Goal: Navigation & Orientation: Find specific page/section

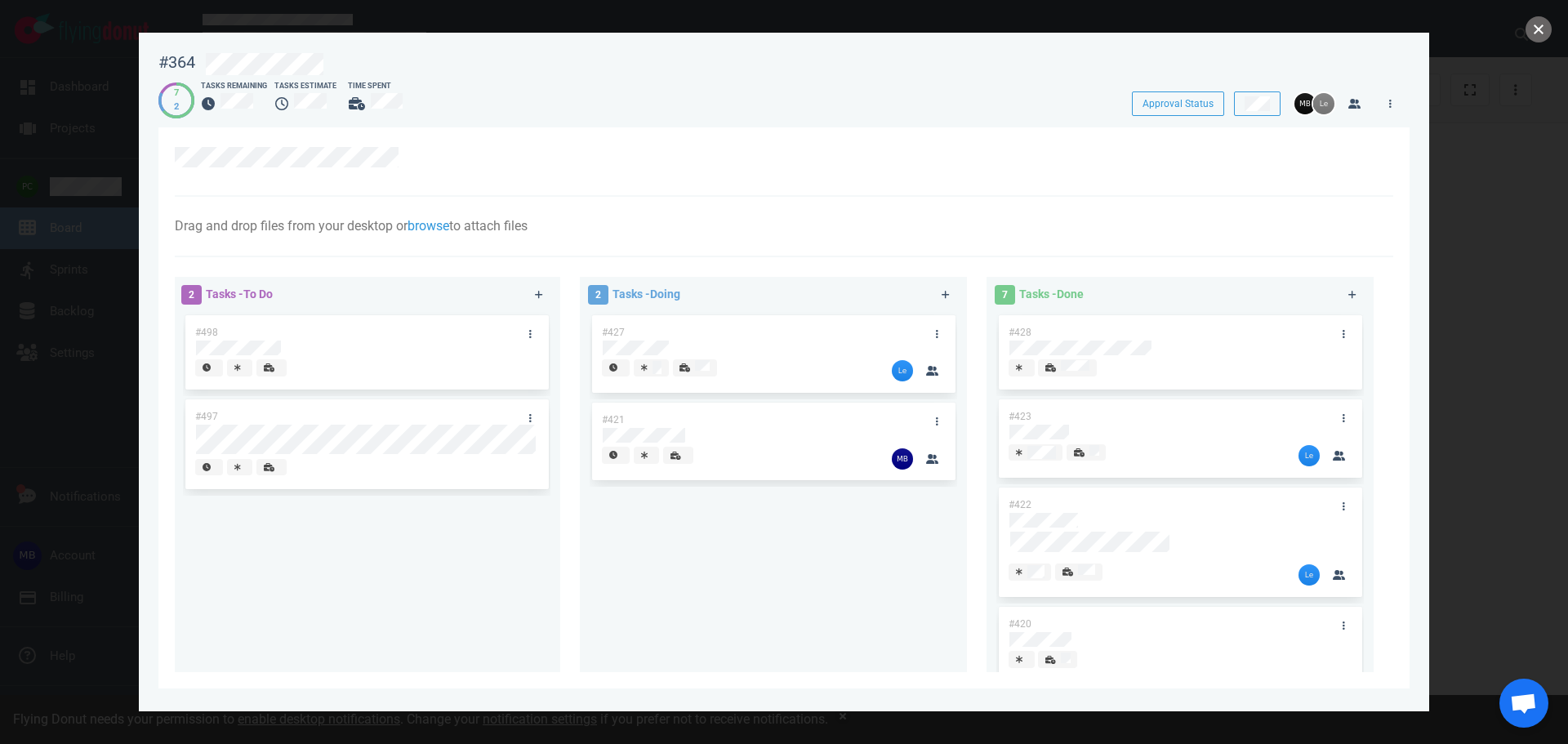
click at [1545, 23] on button "close" at bounding box center [1538, 29] width 26 height 26
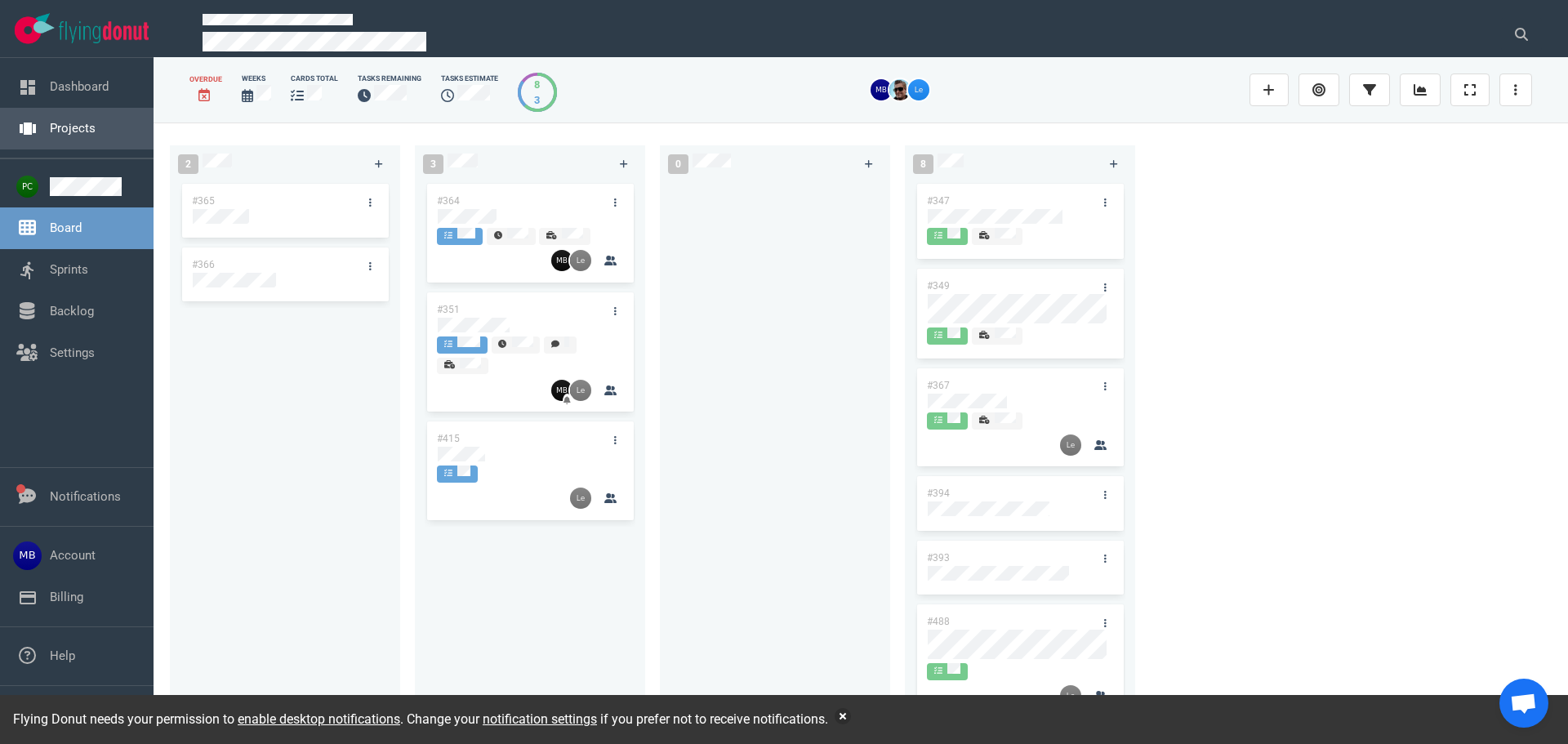
click at [50, 135] on link "Projects" at bounding box center [73, 128] width 46 height 15
click at [96, 136] on link "Projects" at bounding box center [73, 128] width 46 height 15
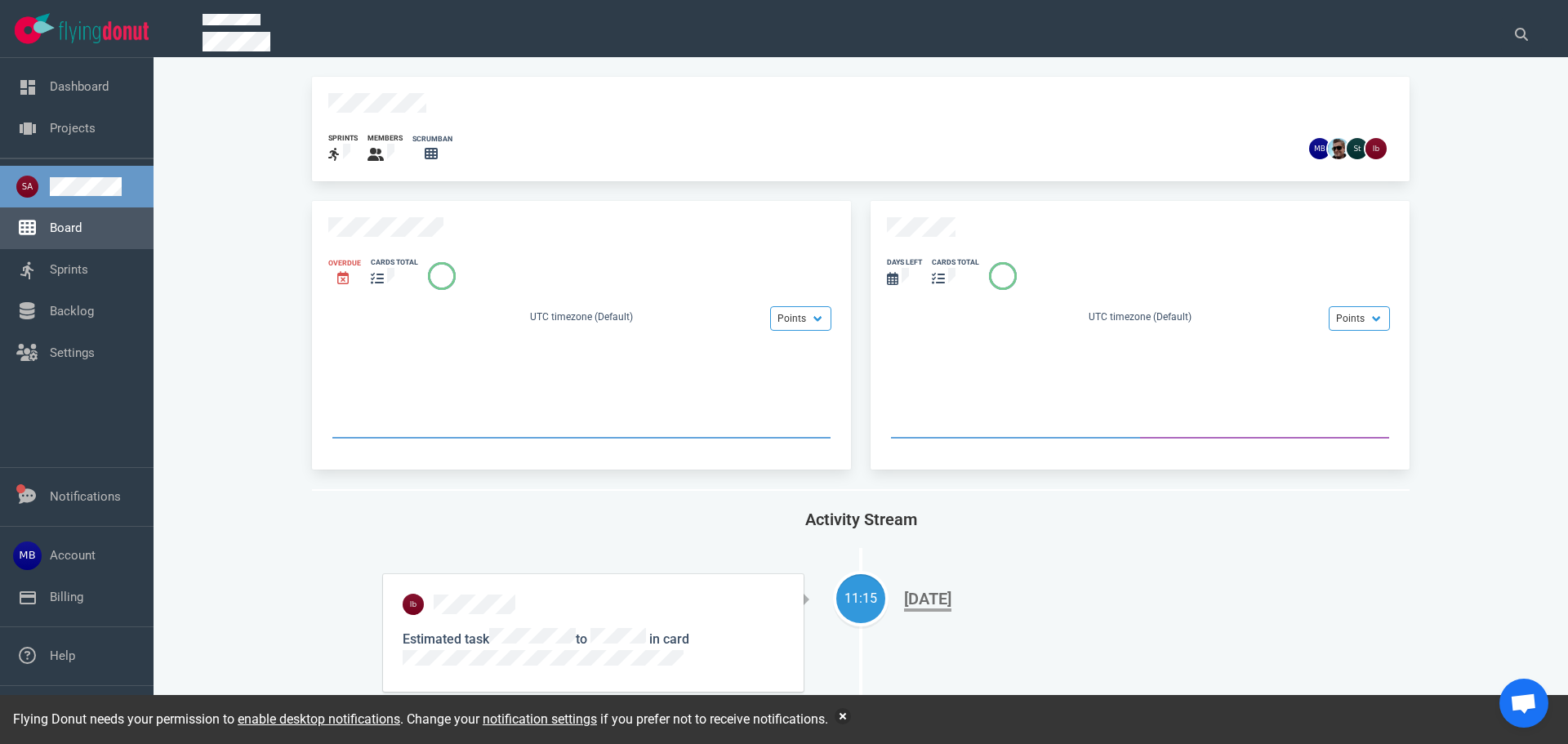
click at [75, 224] on link "Board" at bounding box center [66, 228] width 32 height 15
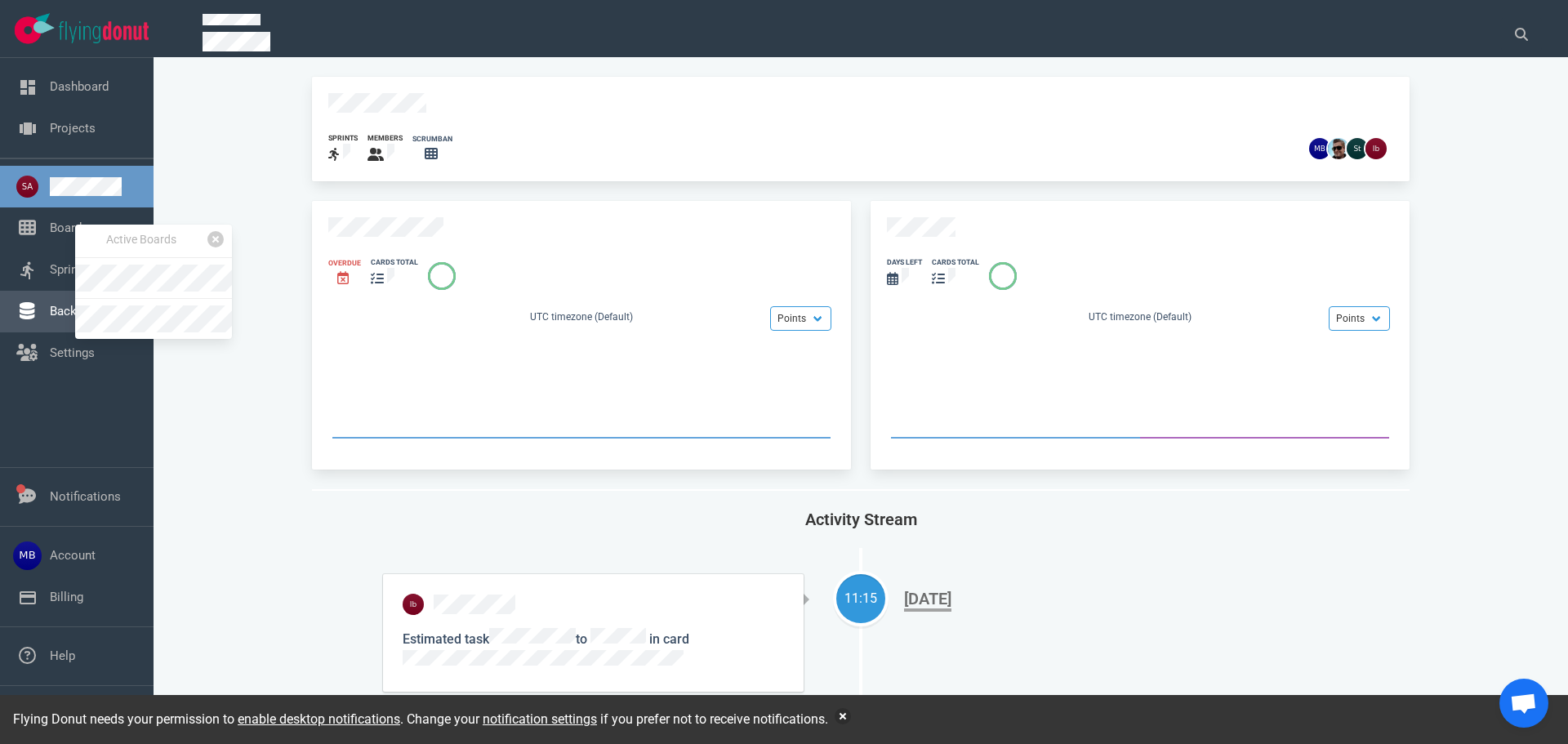
click at [50, 314] on link "Backlog" at bounding box center [72, 311] width 44 height 15
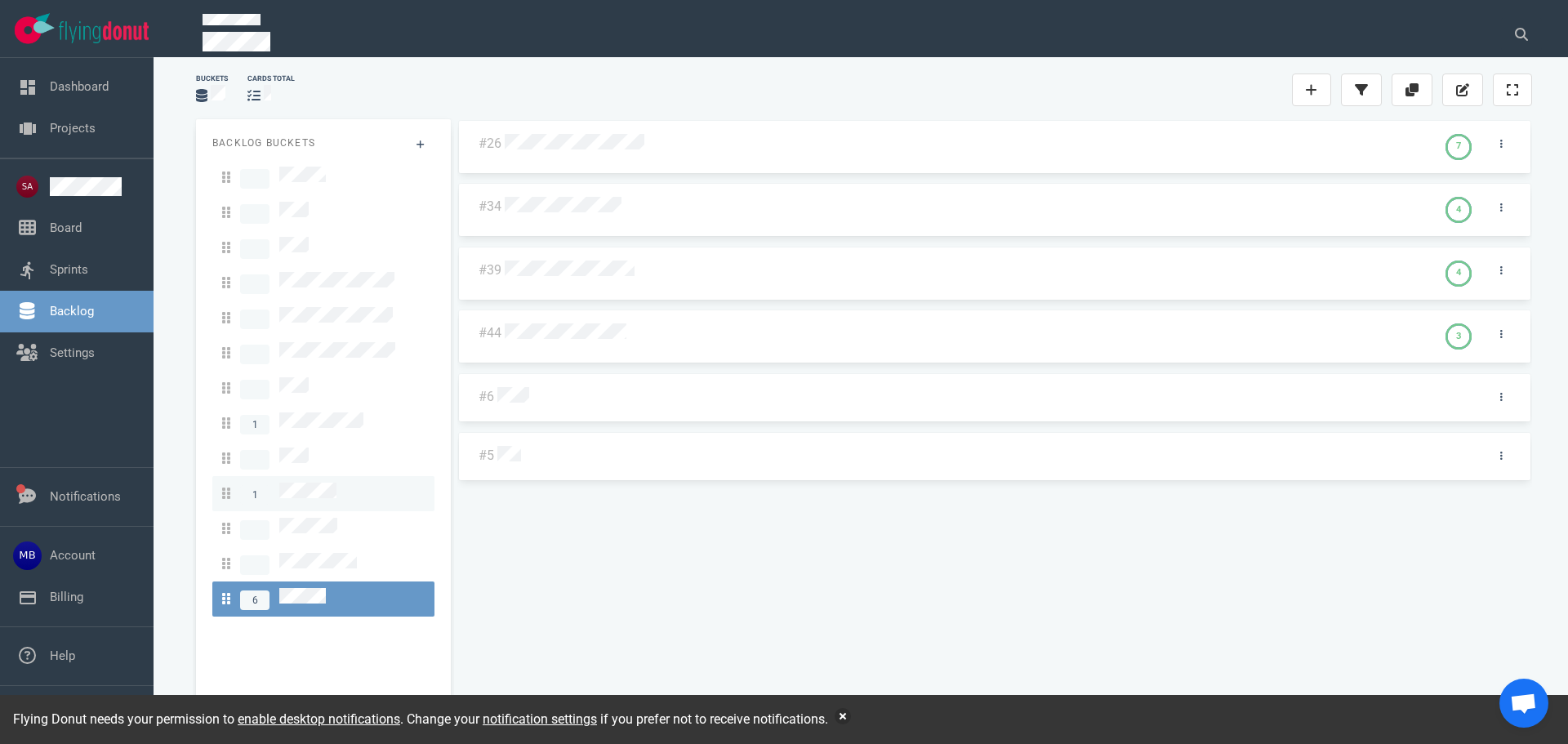
click at [318, 483] on span "1" at bounding box center [278, 494] width 114 height 22
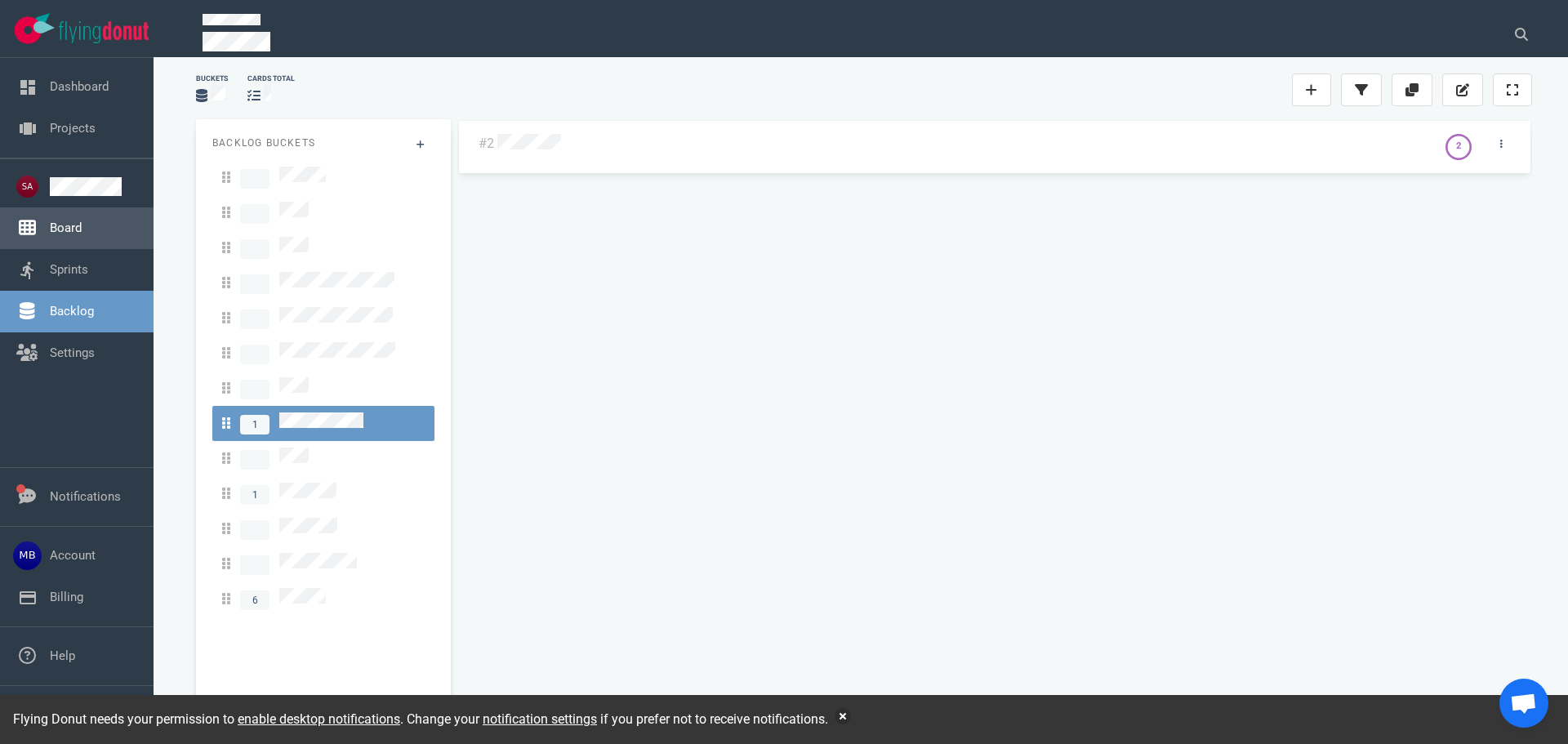
click at [81, 224] on link "Board" at bounding box center [66, 228] width 32 height 15
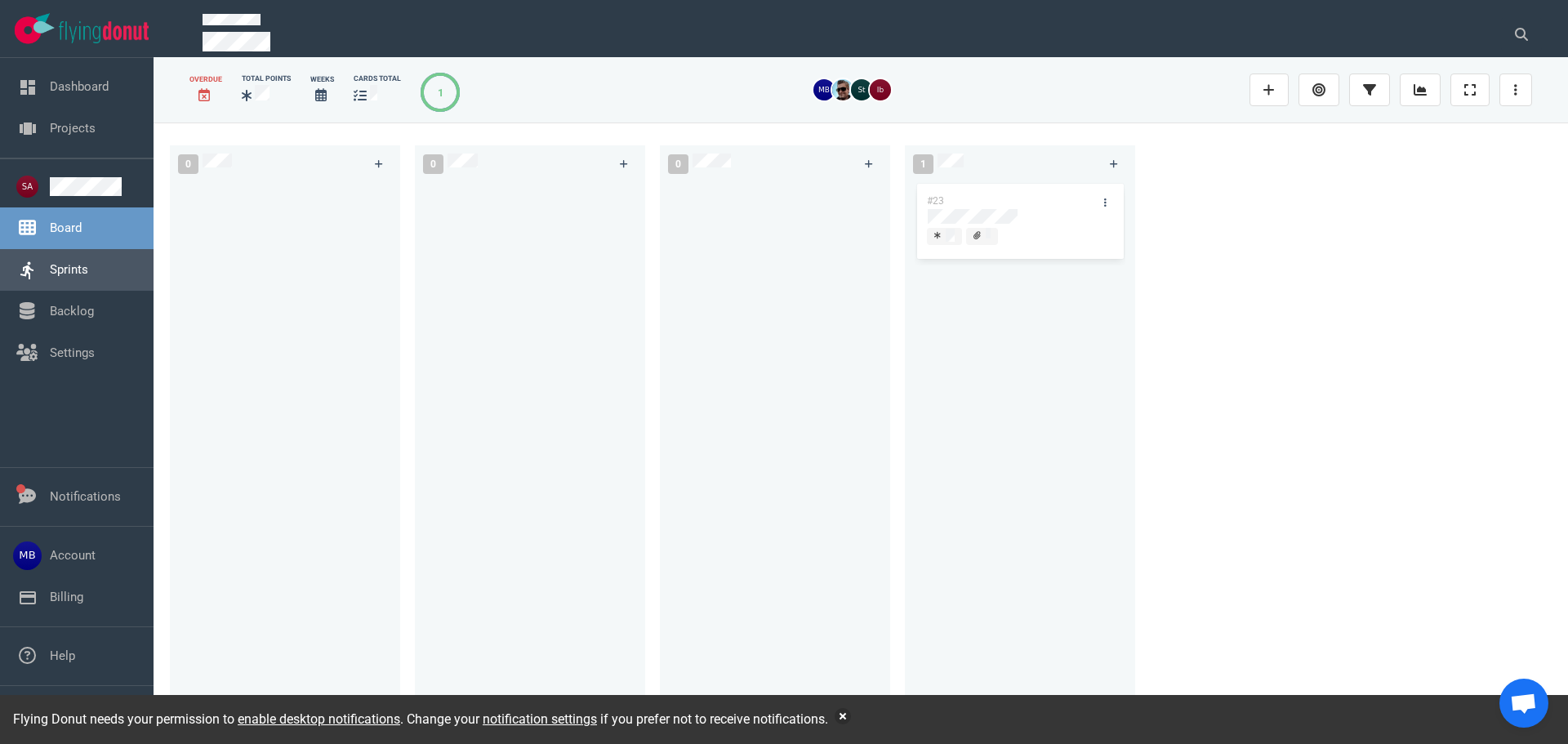
click at [88, 272] on link "Sprints" at bounding box center [69, 269] width 38 height 15
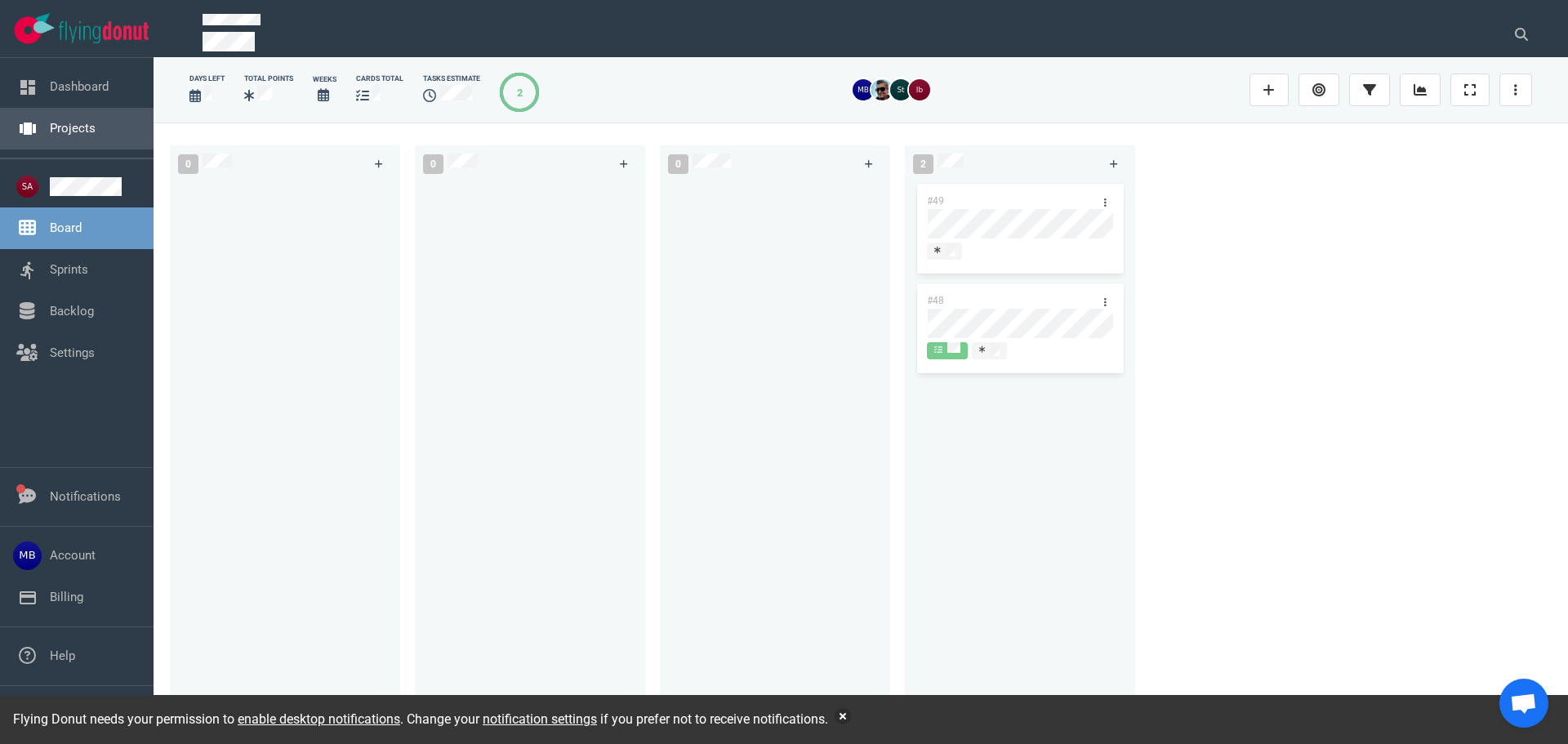
click at [50, 127] on link "Projects" at bounding box center [73, 128] width 46 height 15
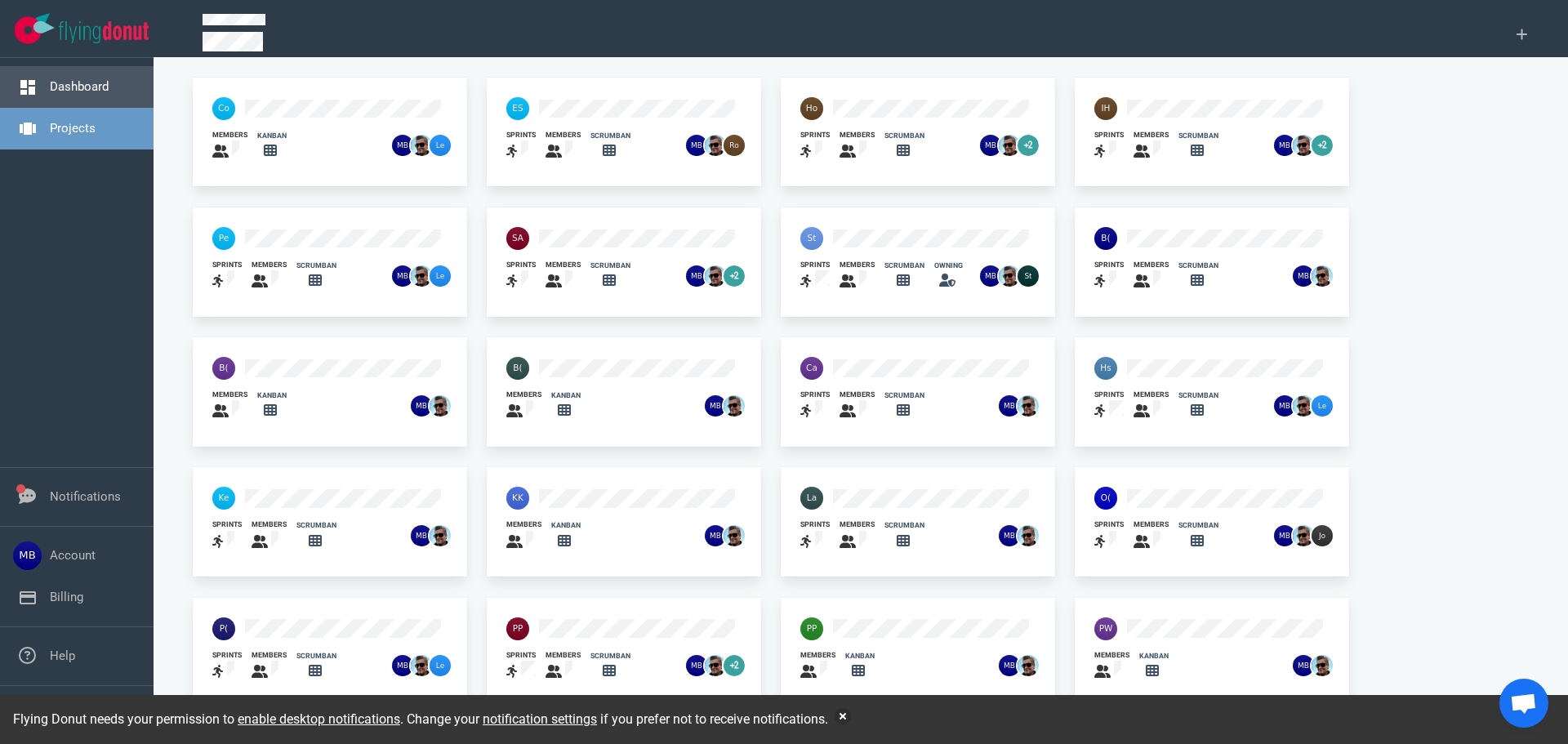
click at [63, 92] on link "Dashboard" at bounding box center [79, 87] width 59 height 15
click at [838, 227] on div at bounding box center [884, 239] width 189 height 43
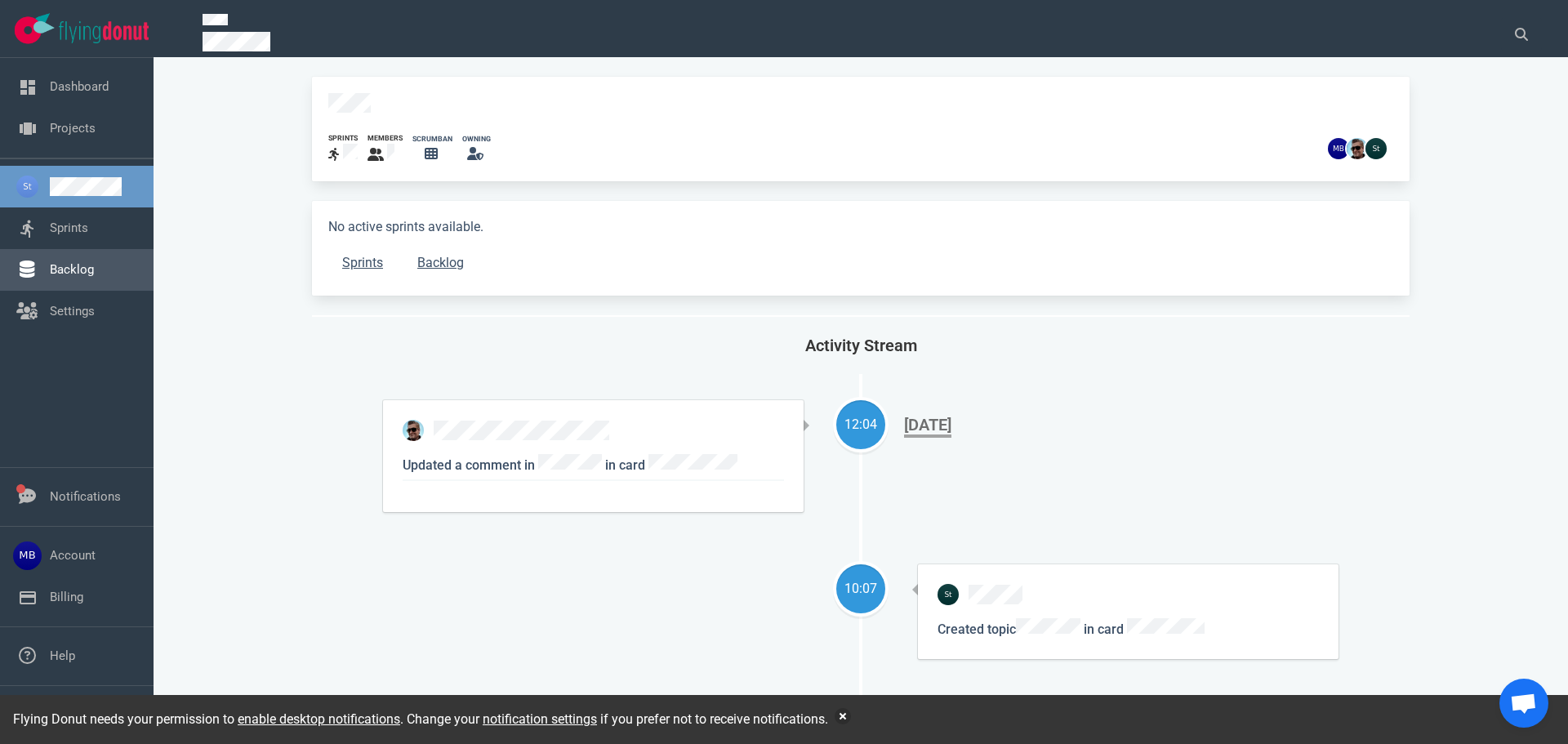
click at [80, 262] on link "Backlog" at bounding box center [72, 269] width 44 height 15
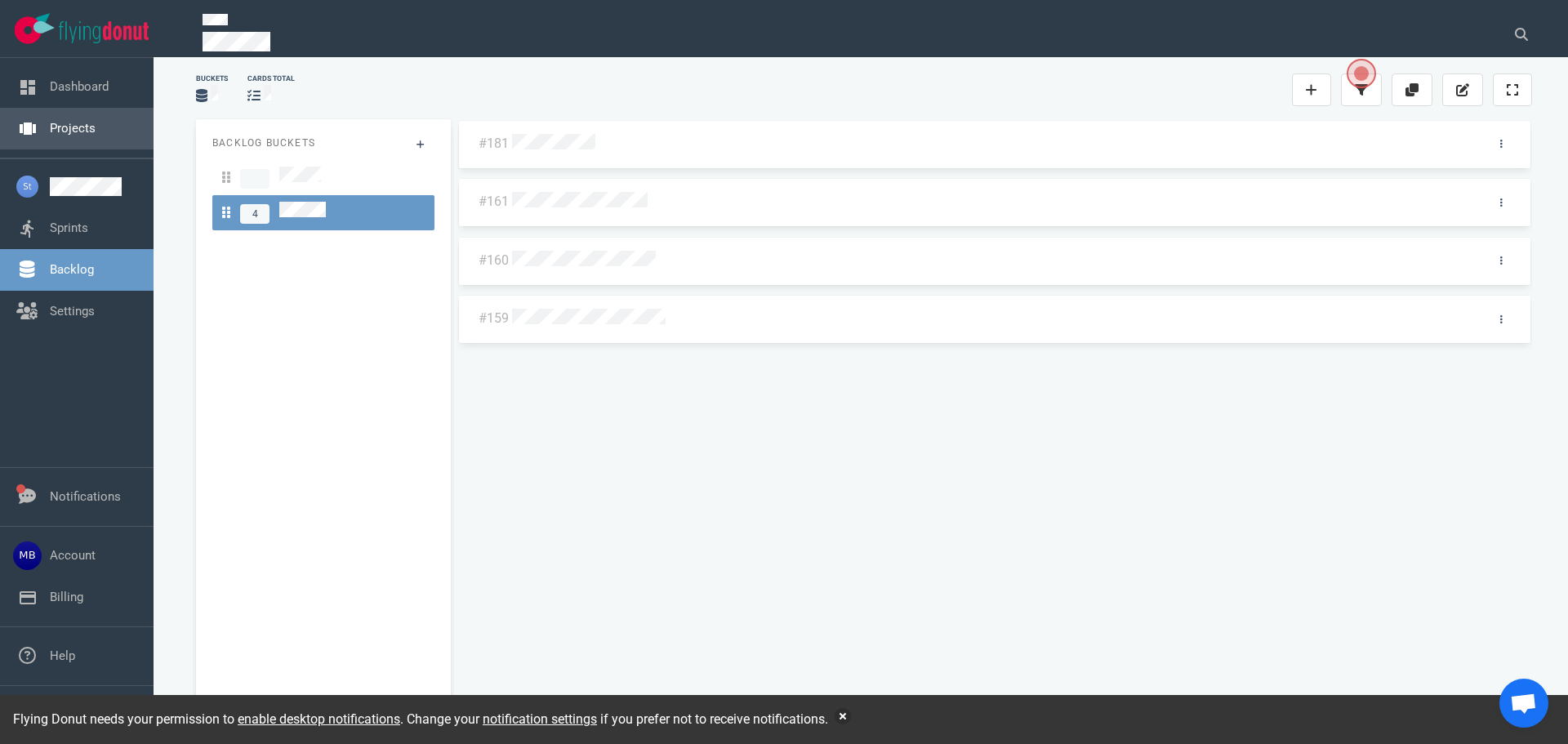
click at [50, 121] on link "Projects" at bounding box center [73, 128] width 46 height 15
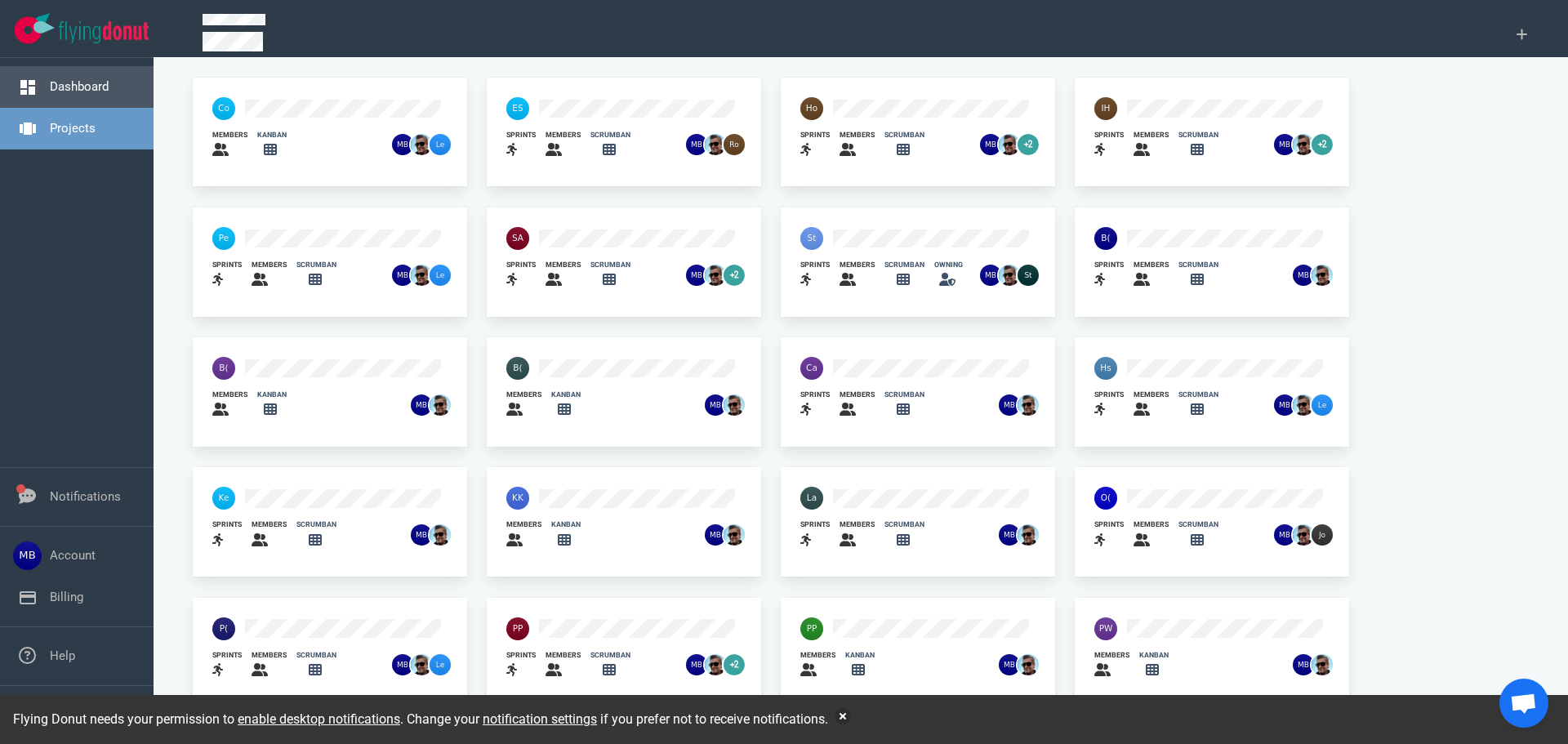
click at [50, 94] on link "Dashboard" at bounding box center [79, 87] width 59 height 15
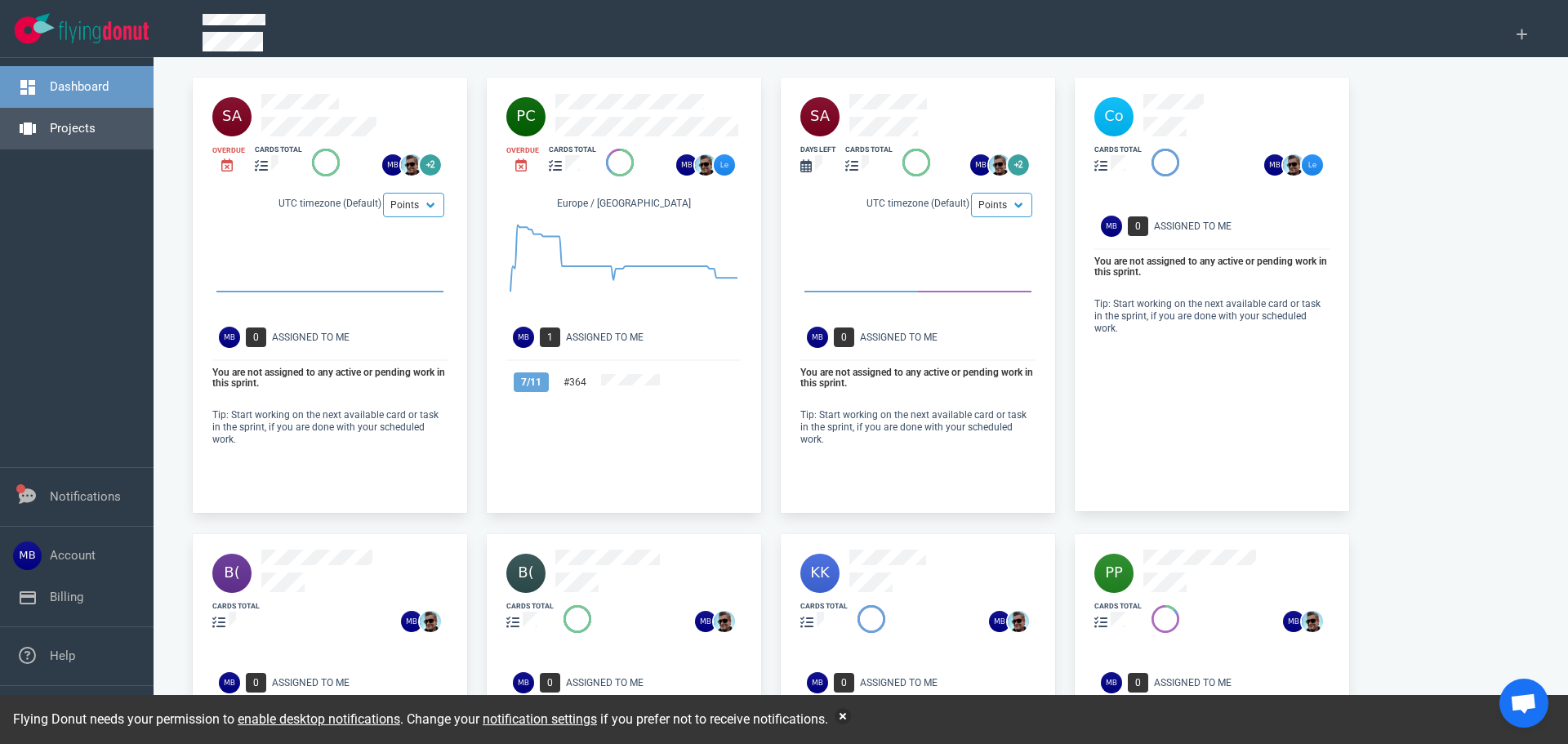
click at [58, 121] on link "Projects" at bounding box center [73, 128] width 46 height 15
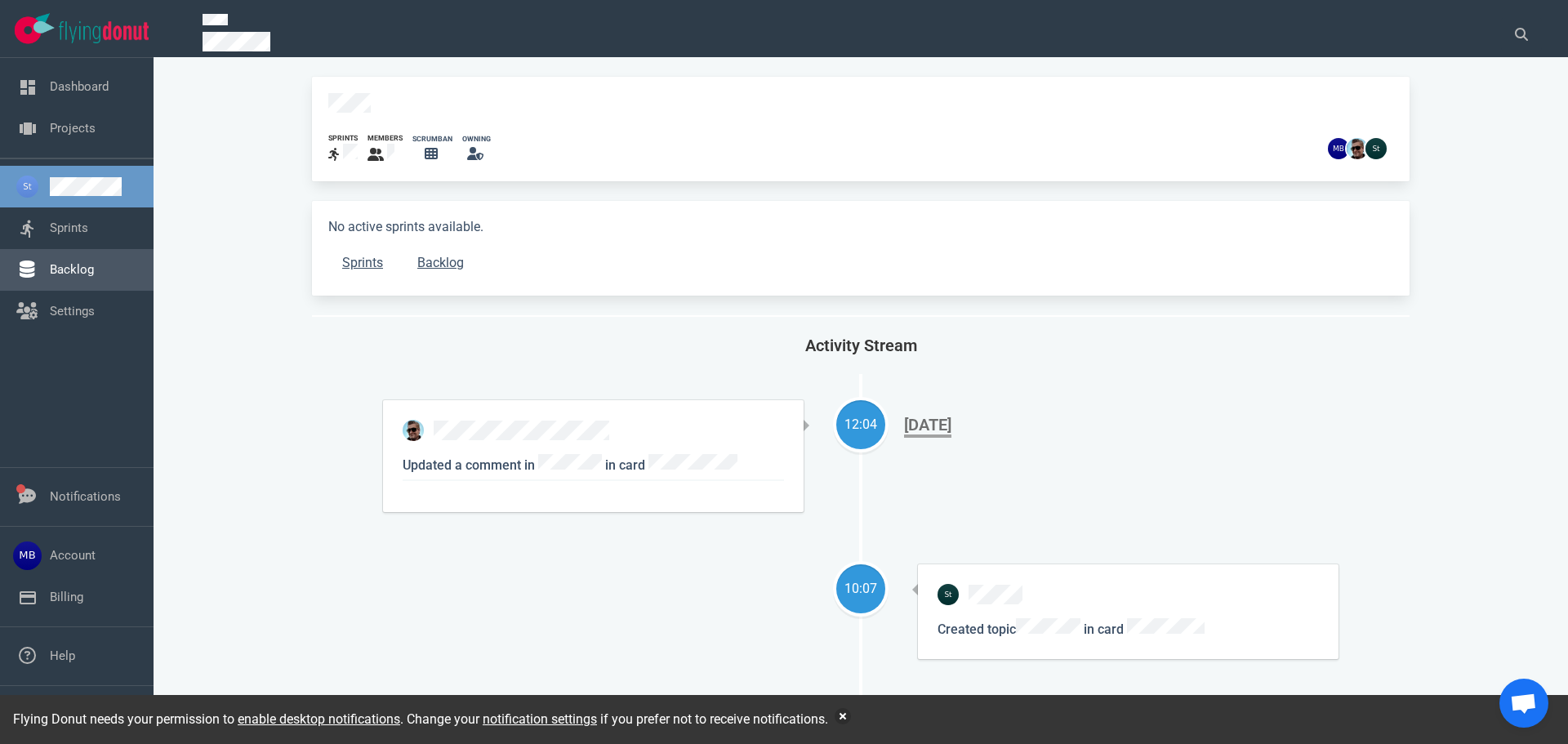
click at [85, 266] on link "Backlog" at bounding box center [72, 269] width 44 height 15
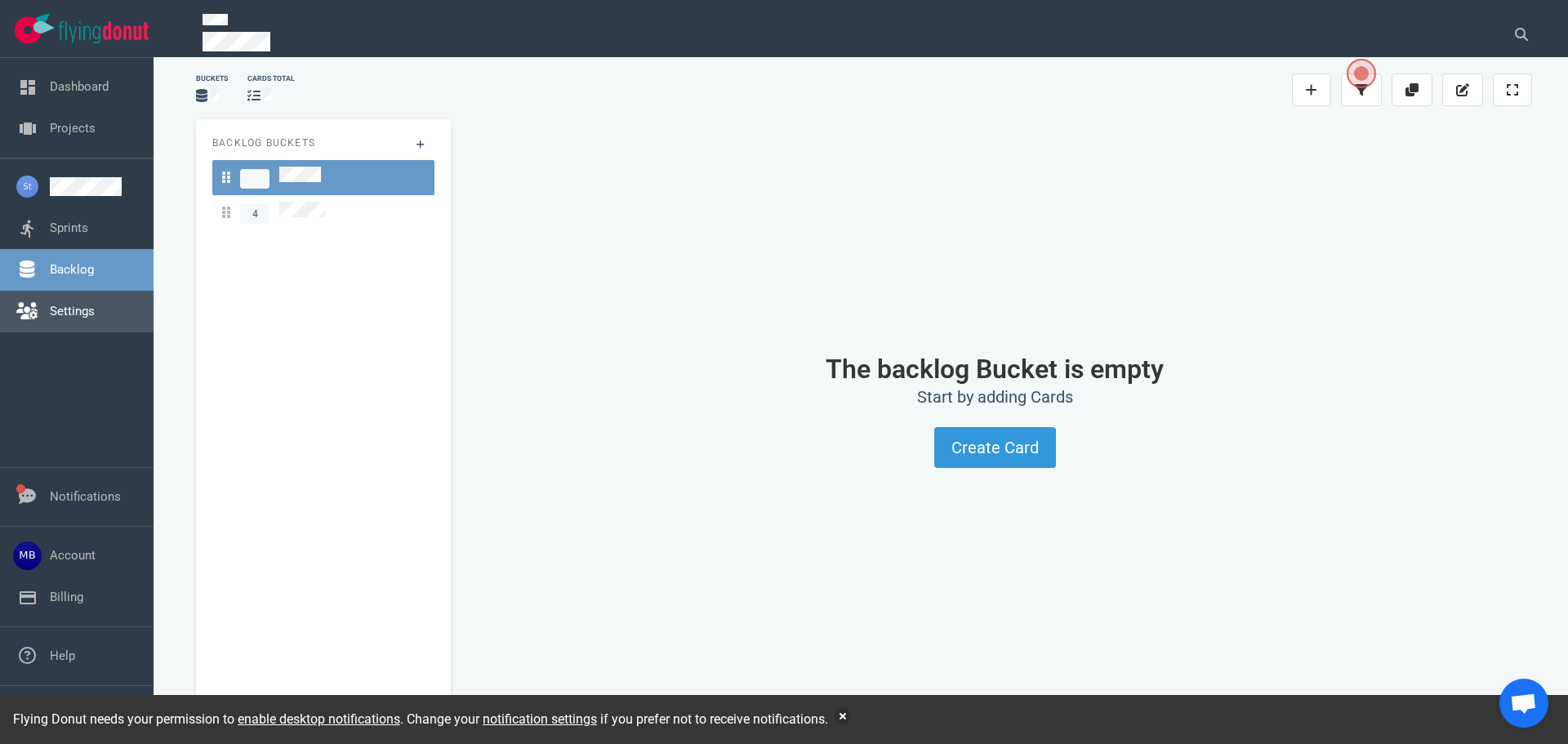
click at [95, 306] on link "Settings" at bounding box center [73, 311] width 45 height 15
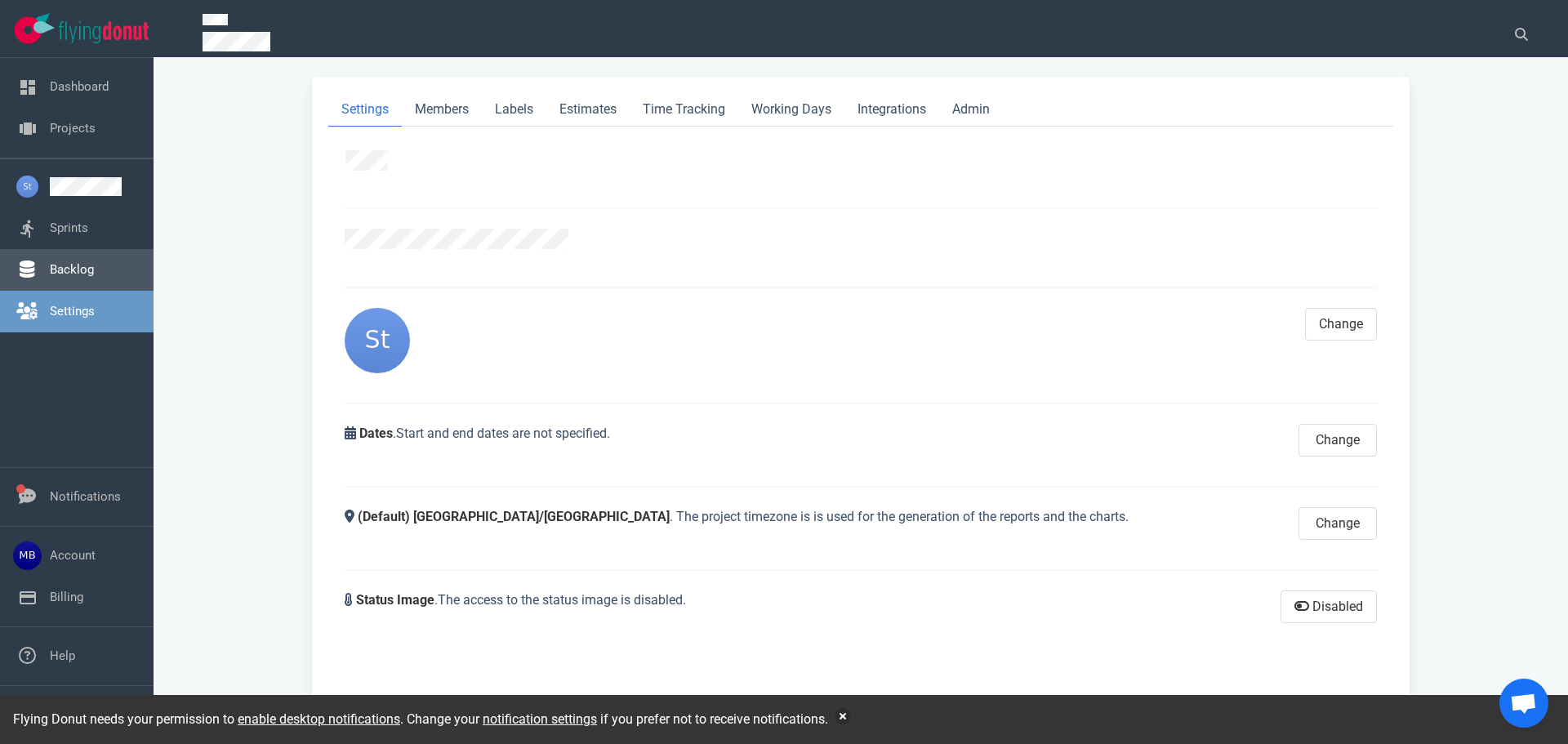
click at [94, 262] on link "Backlog" at bounding box center [72, 269] width 44 height 15
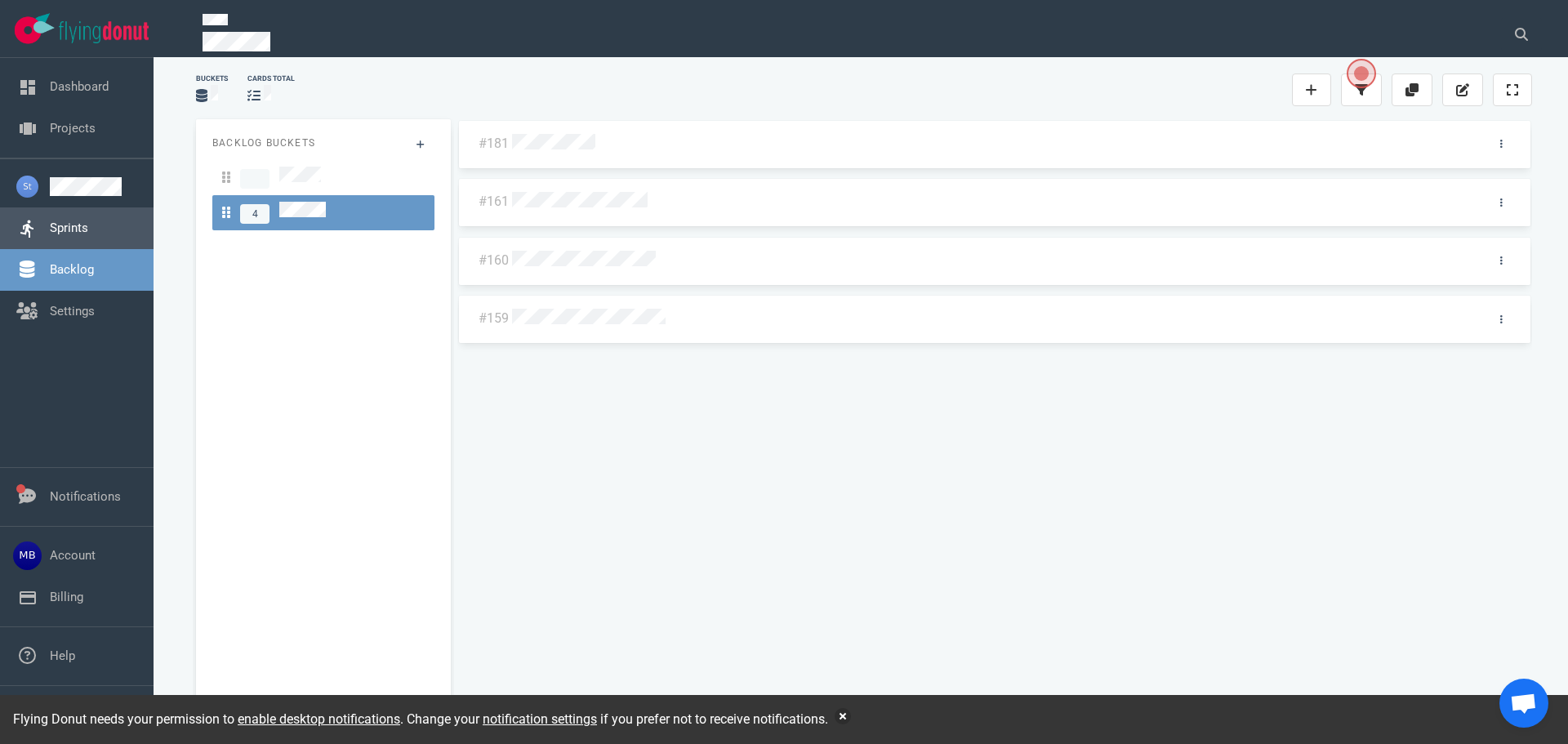
click at [88, 220] on link "Sprints" at bounding box center [69, 228] width 38 height 15
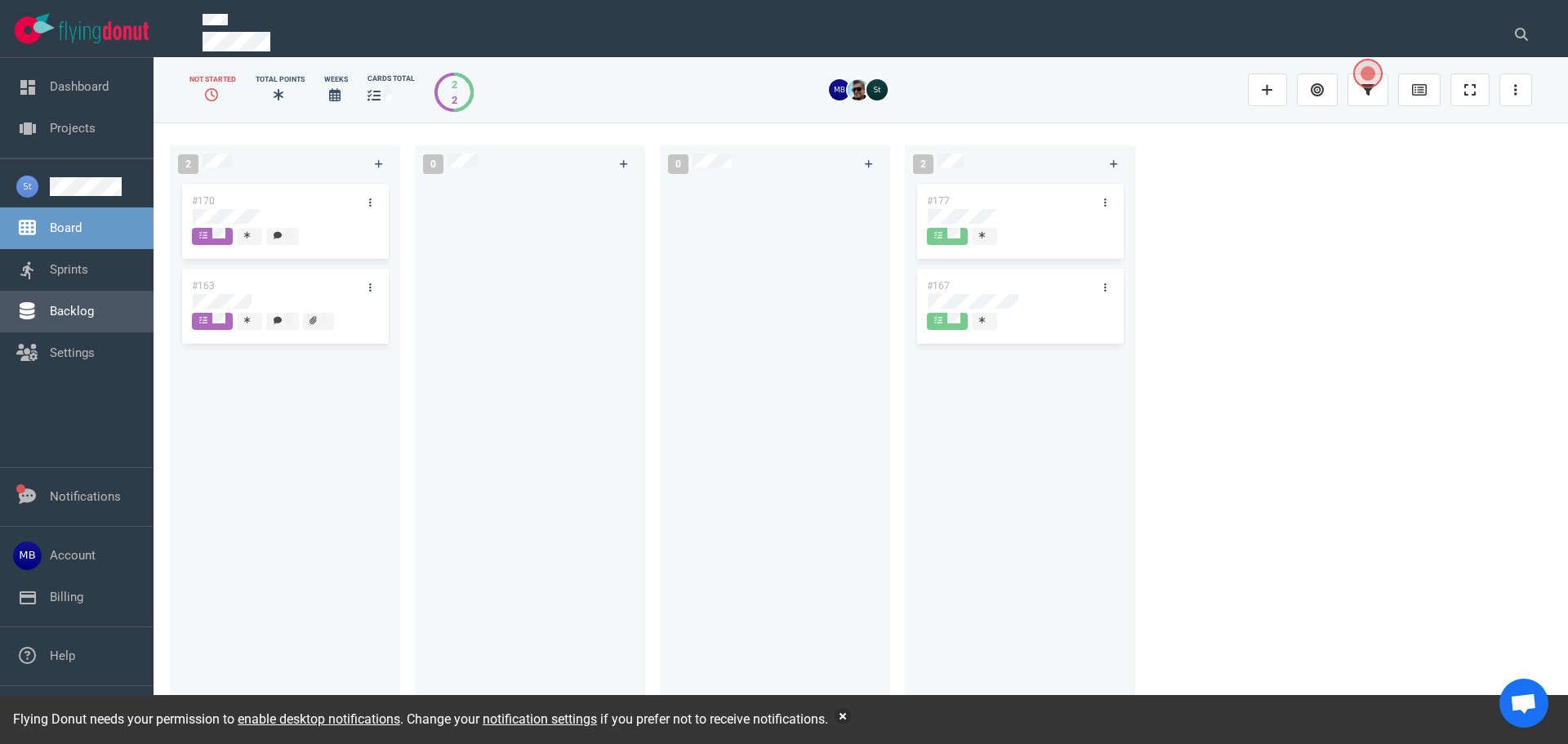
click at [94, 309] on link "Backlog" at bounding box center [72, 311] width 44 height 15
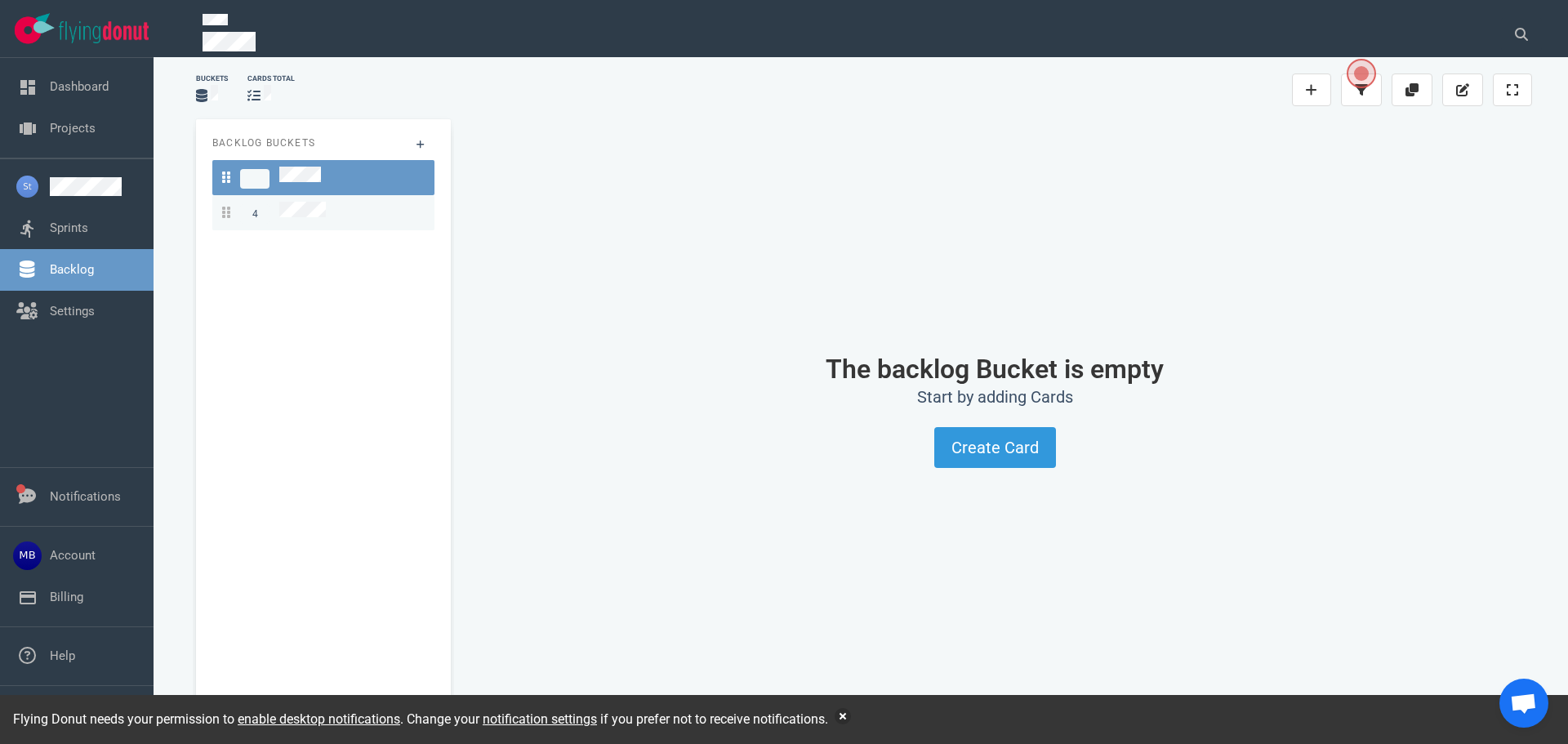
click at [283, 219] on link "4" at bounding box center [323, 213] width 222 height 35
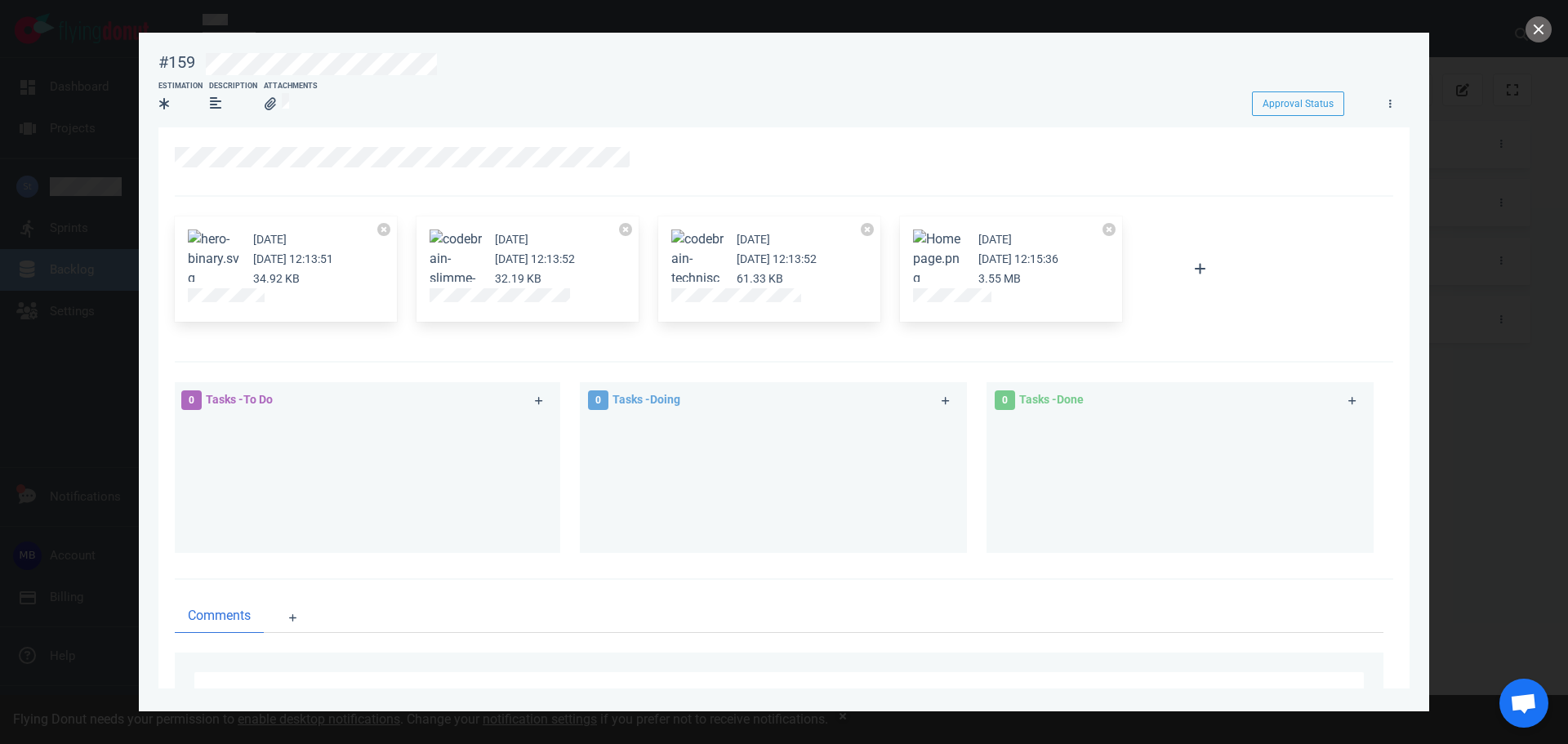
click at [941, 306] on div at bounding box center [1010, 299] width 196 height 20
click at [1530, 38] on button "close" at bounding box center [1538, 29] width 26 height 26
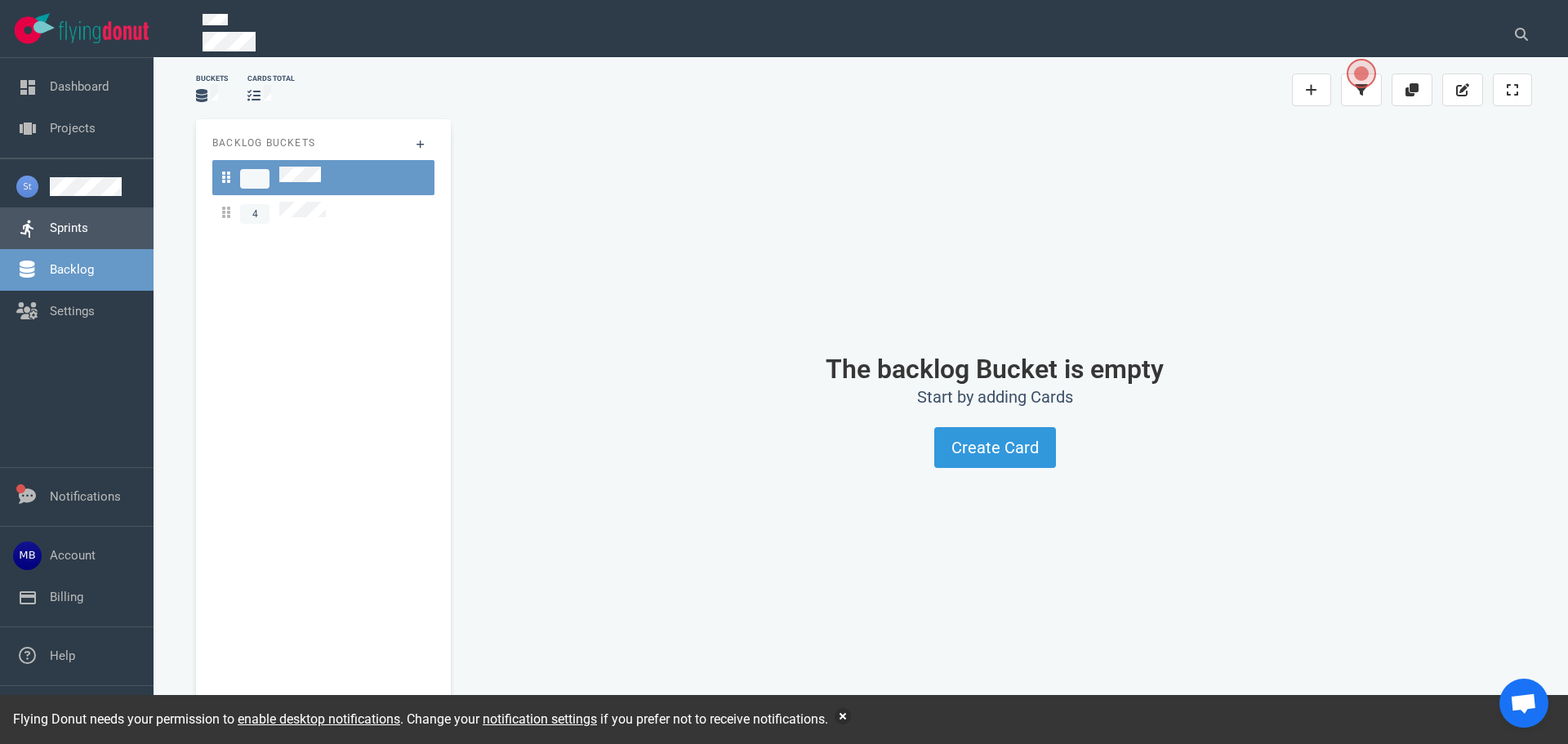
click at [75, 220] on link "Sprints" at bounding box center [69, 228] width 38 height 15
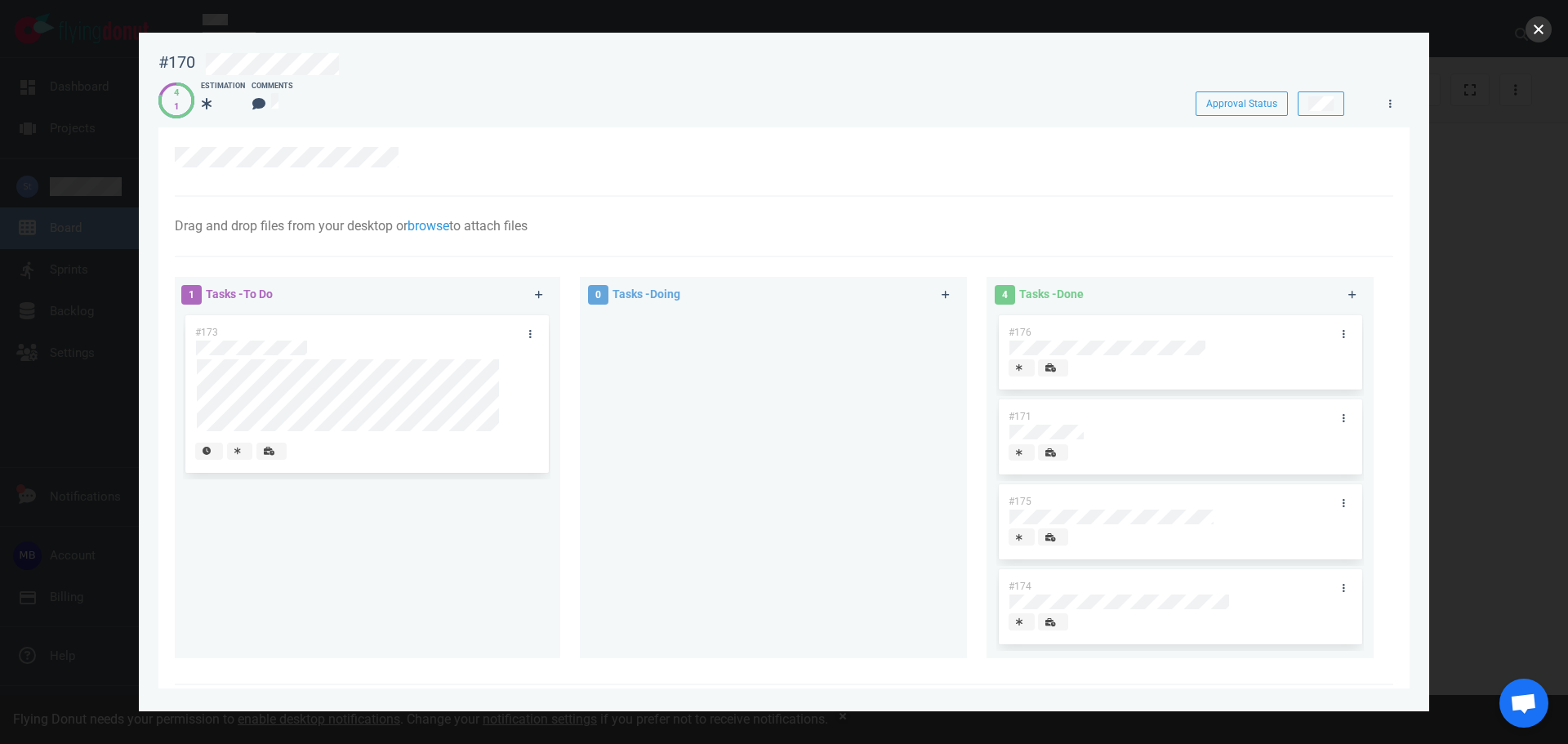
click at [1531, 23] on button "close" at bounding box center [1538, 29] width 26 height 26
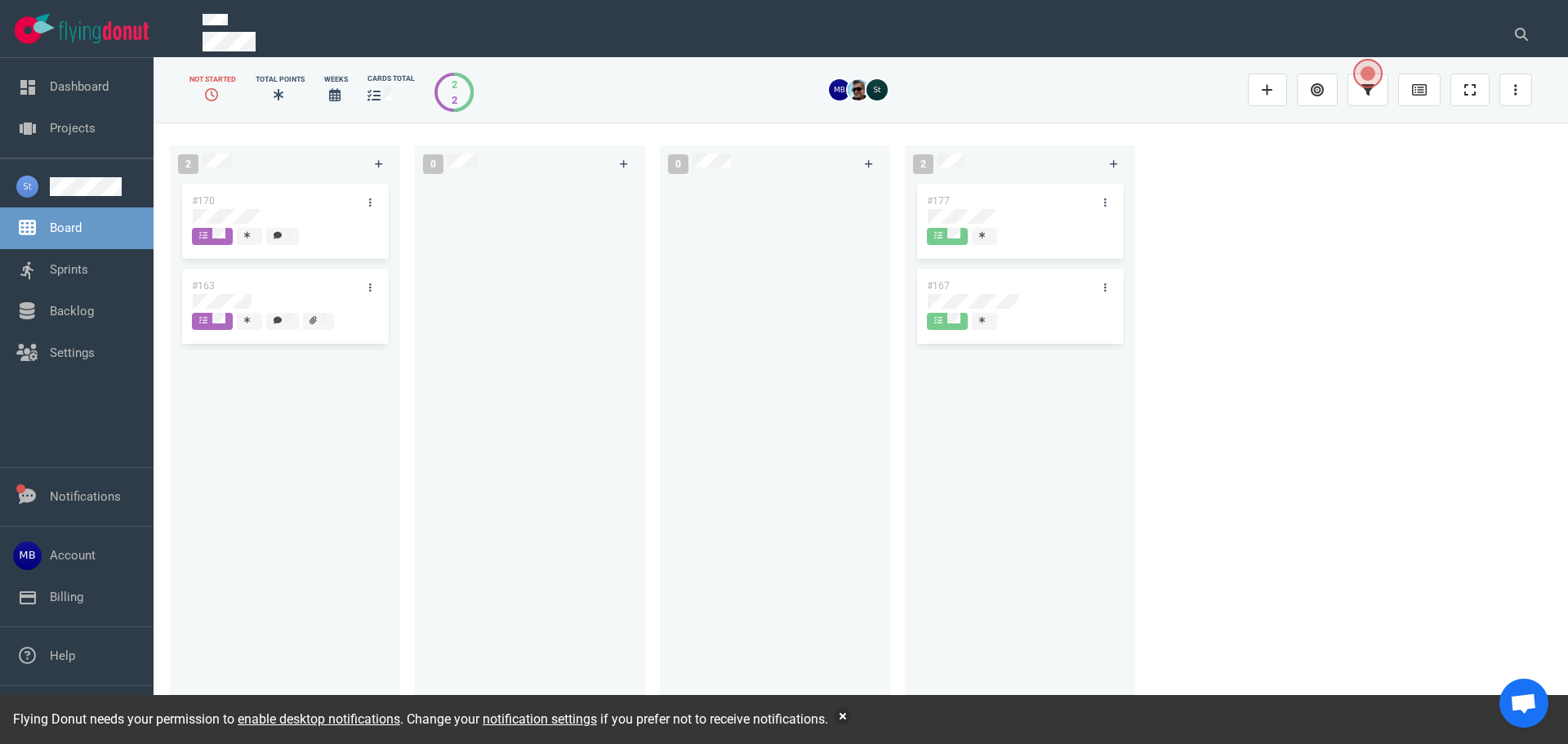
click at [232, 288] on div "#163" at bounding box center [269, 285] width 175 height 34
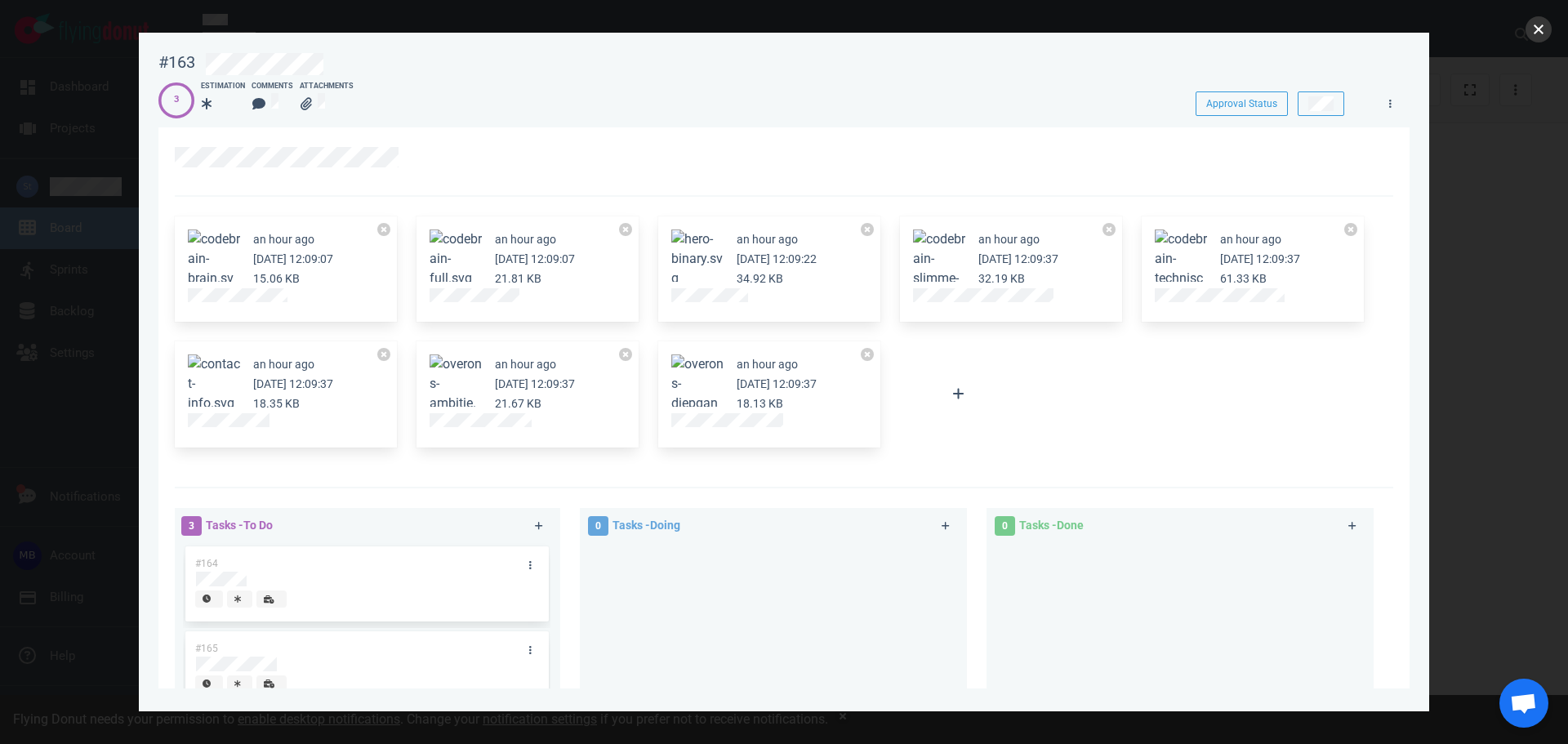
click at [1540, 30] on button "close" at bounding box center [1538, 29] width 26 height 26
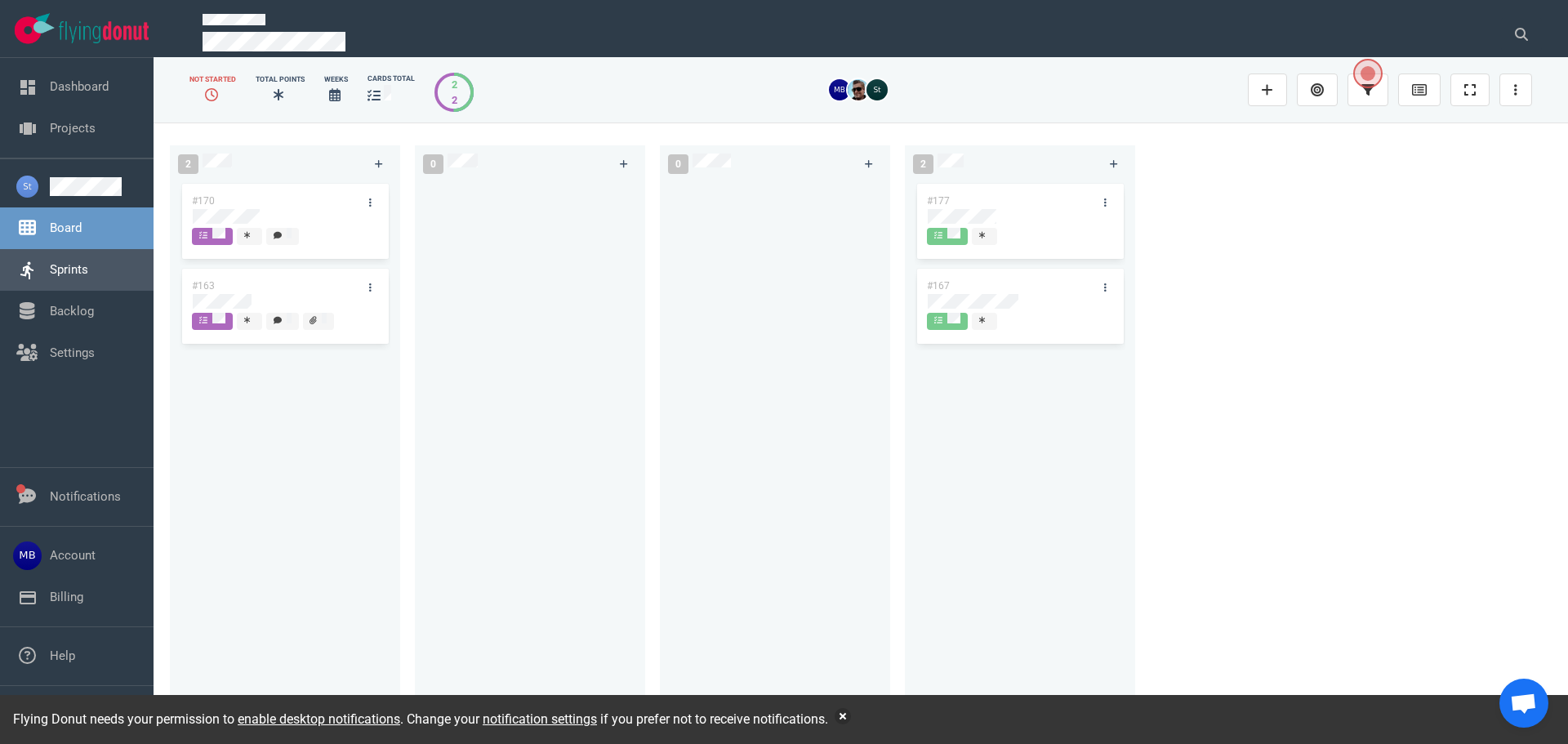
click at [76, 270] on link "Sprints" at bounding box center [69, 269] width 38 height 15
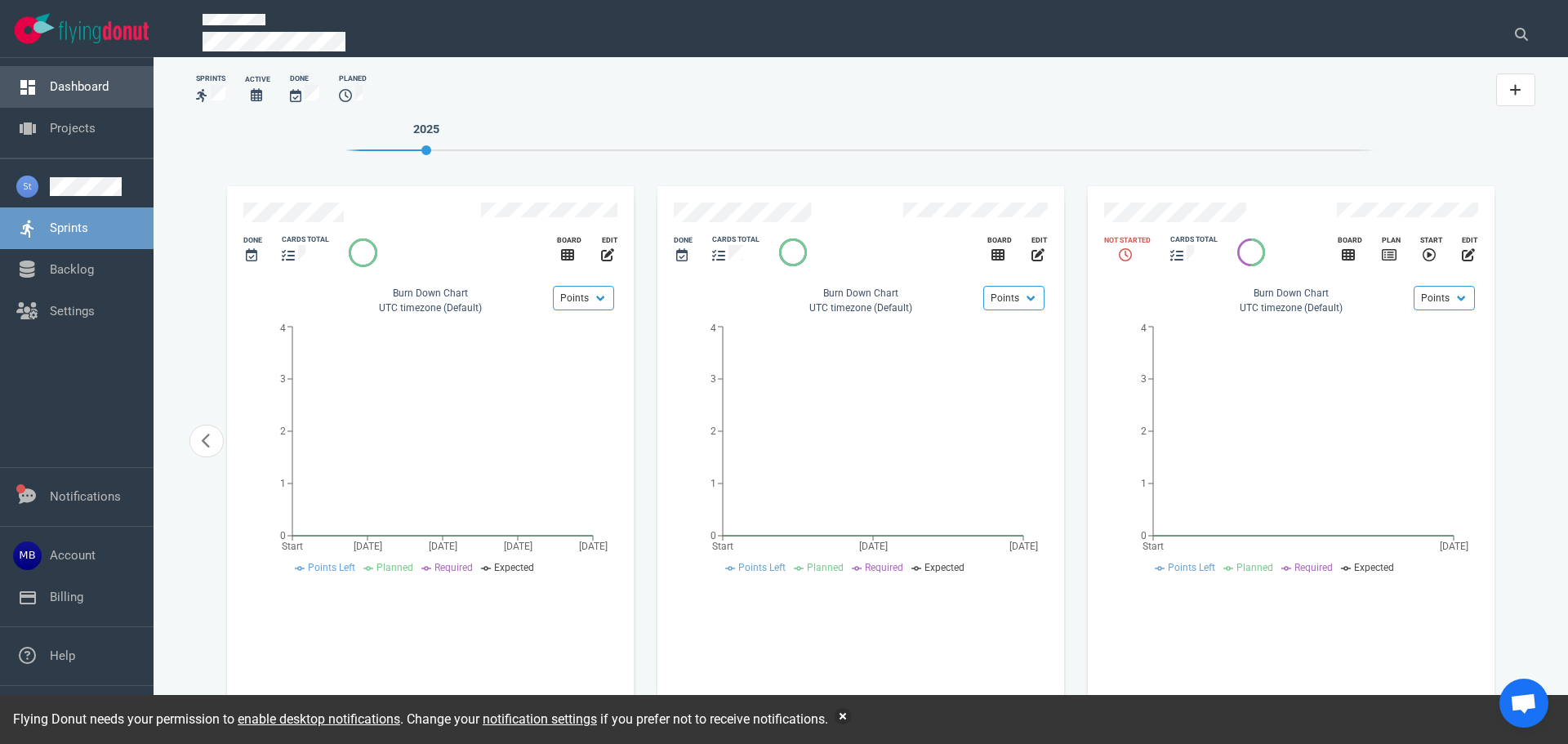
click at [68, 94] on link "Dashboard" at bounding box center [79, 87] width 59 height 15
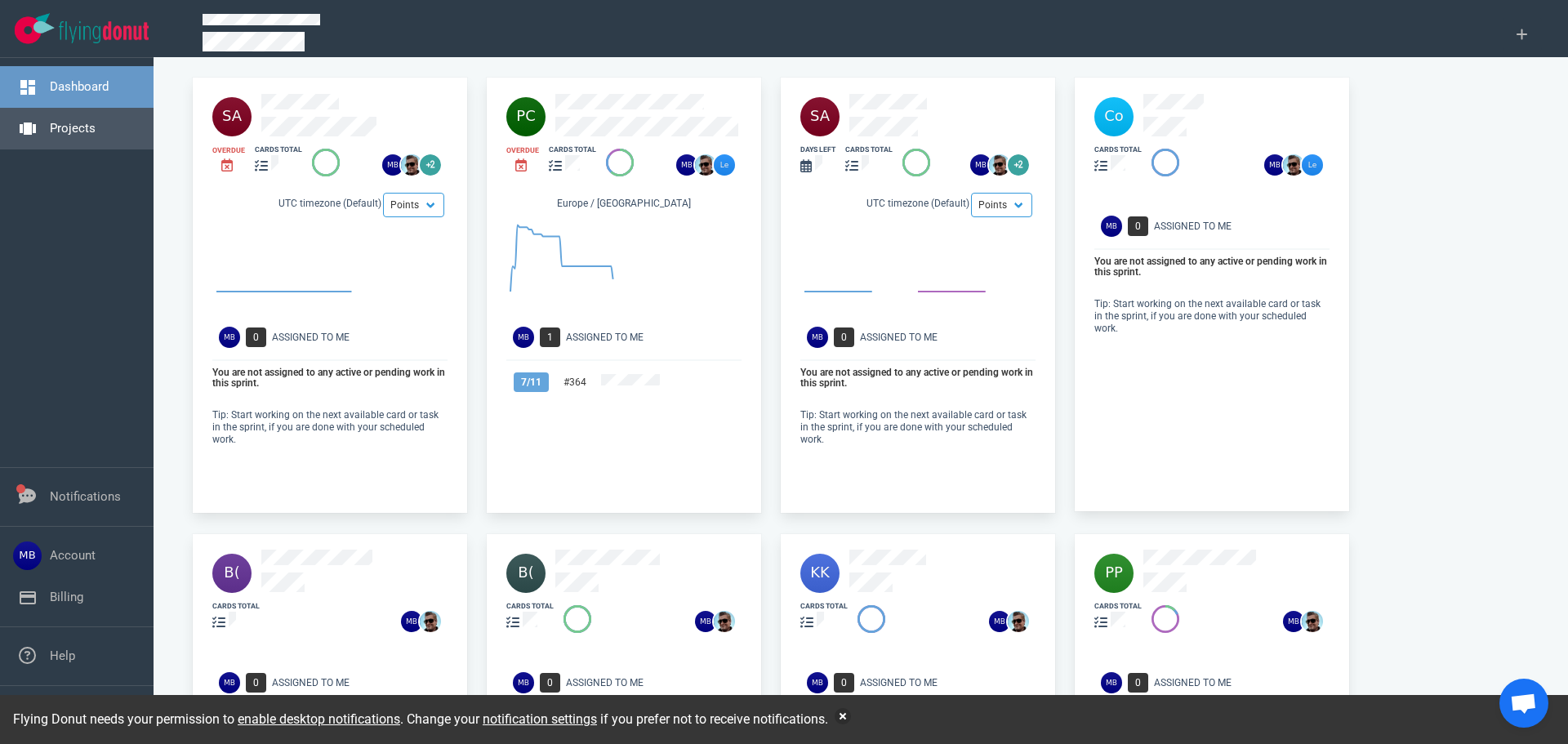
click at [89, 128] on link "Projects" at bounding box center [73, 128] width 46 height 15
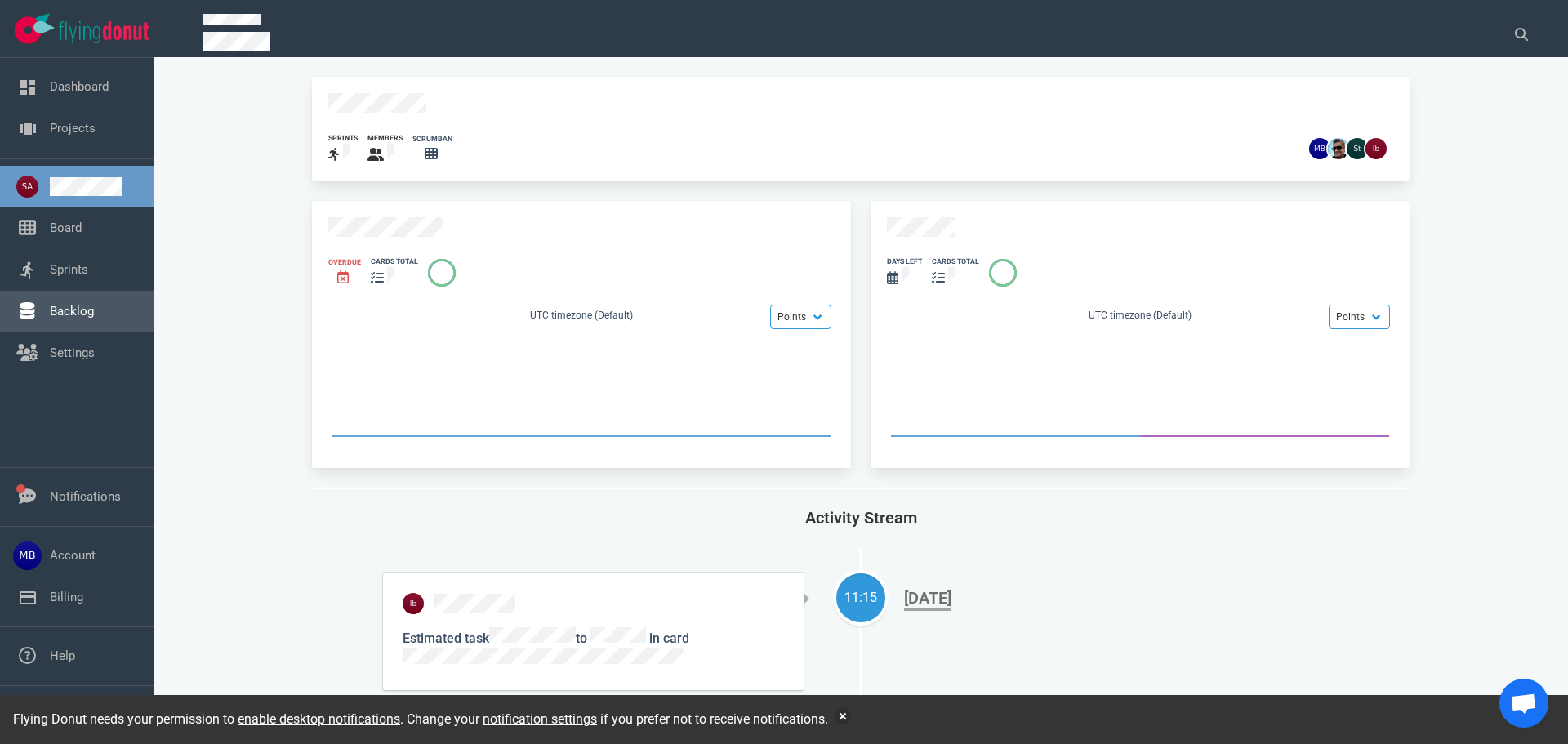
click at [94, 319] on link "Backlog" at bounding box center [72, 311] width 44 height 15
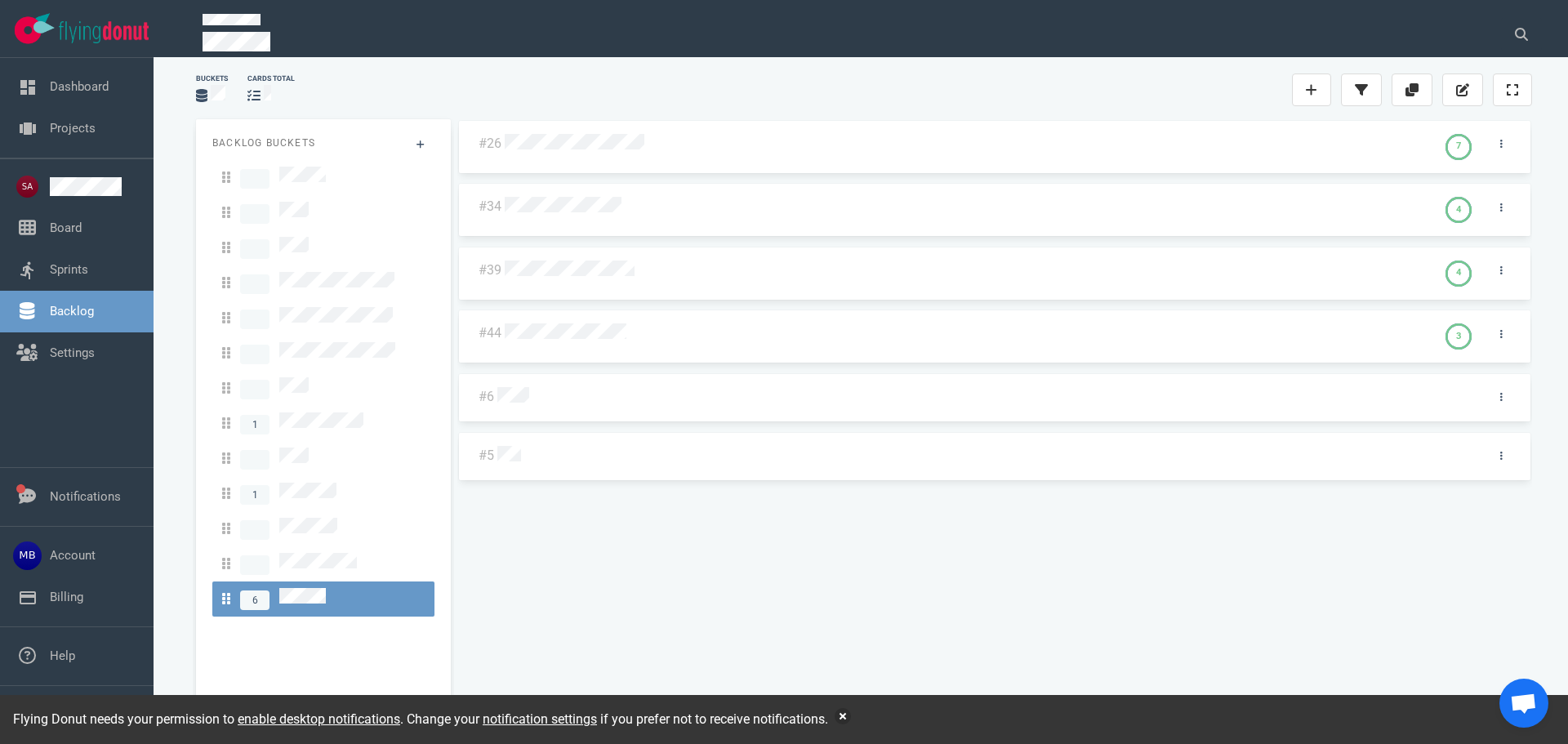
click at [605, 152] on div at bounding box center [965, 144] width 922 height 21
click at [611, 221] on div at bounding box center [967, 206] width 932 height 39
click at [609, 216] on div at bounding box center [965, 207] width 922 height 21
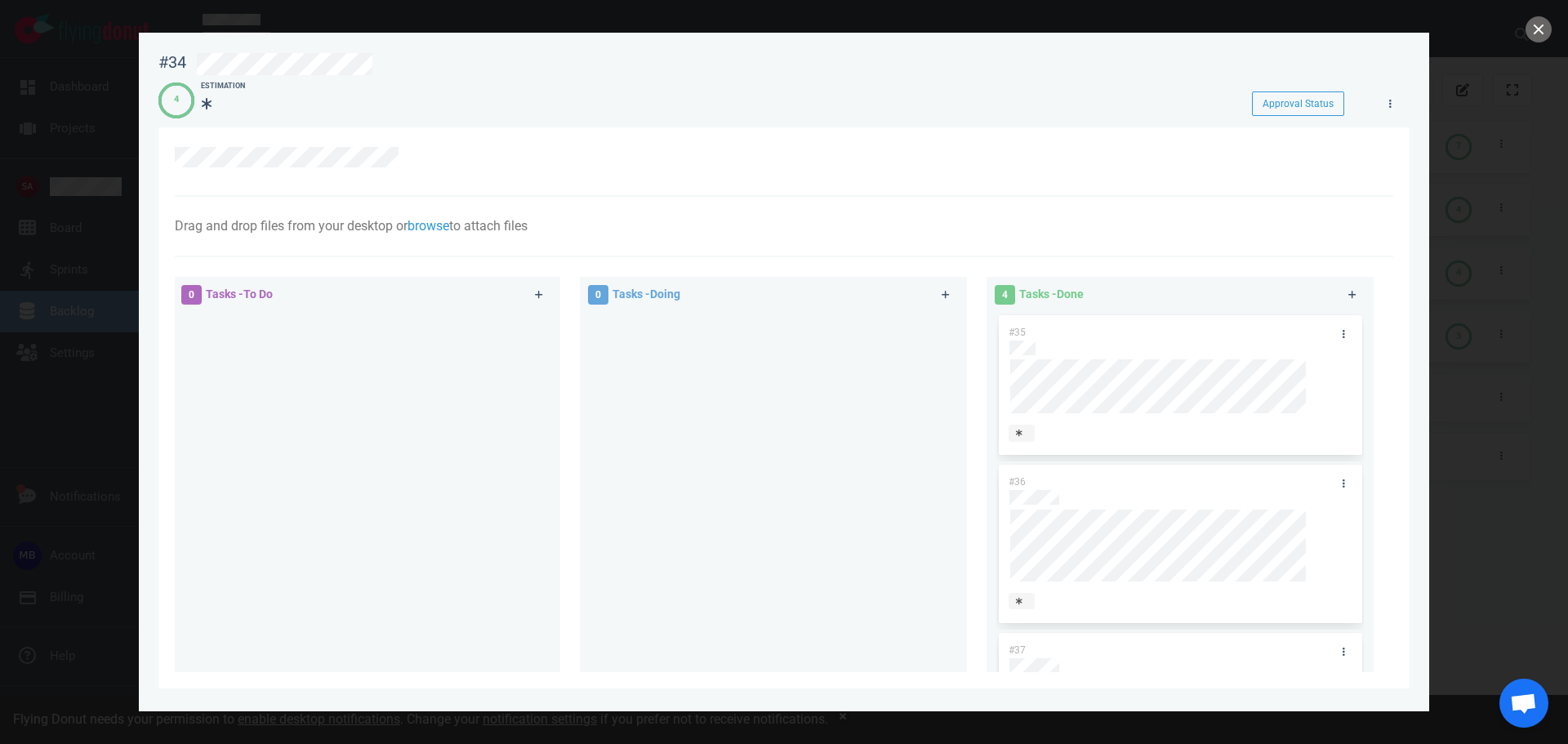
drag, startPoint x: 654, startPoint y: 264, endPoint x: 644, endPoint y: 261, distance: 10.4
